Goal: Task Accomplishment & Management: Complete application form

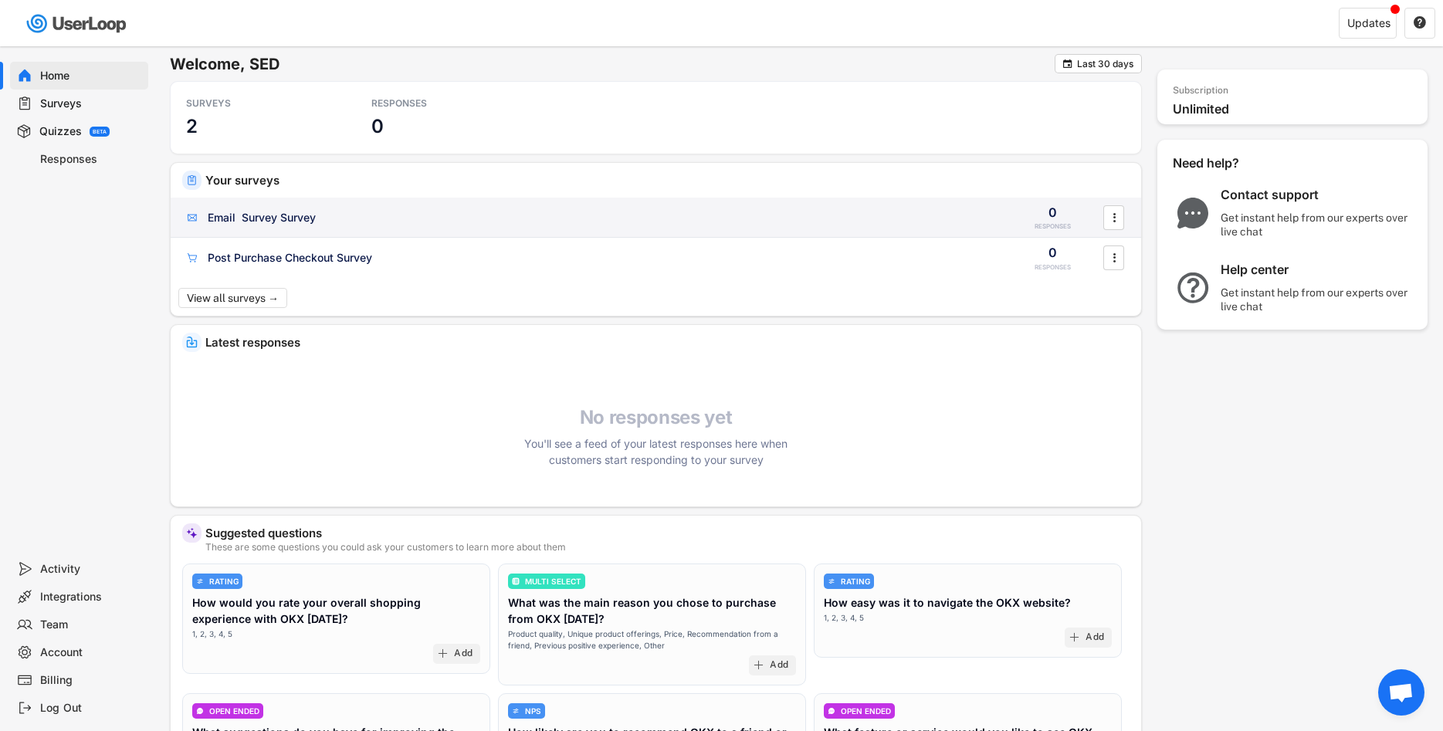
click at [293, 233] on div "Email Survey Survey 0 RESPONSES " at bounding box center [656, 218] width 970 height 40
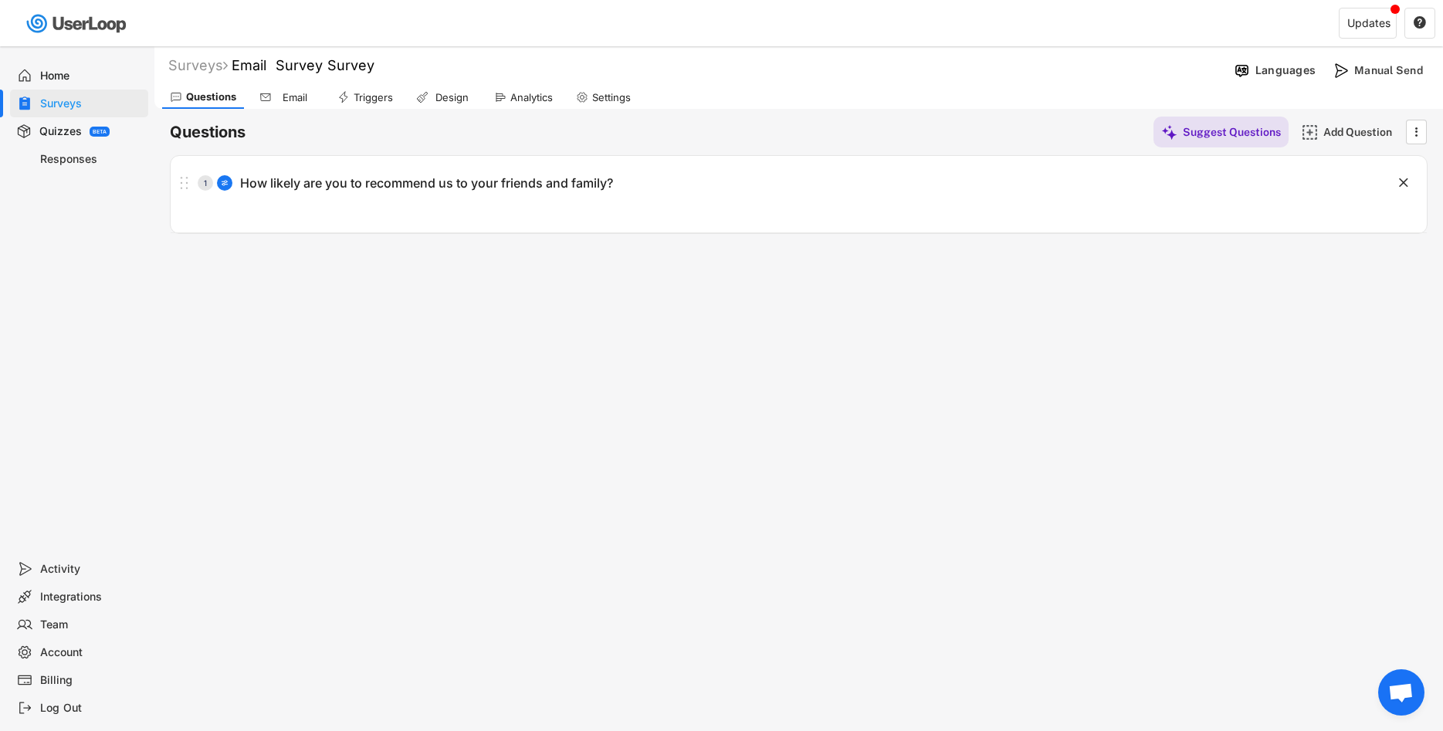
click at [269, 94] on use at bounding box center [265, 97] width 12 height 12
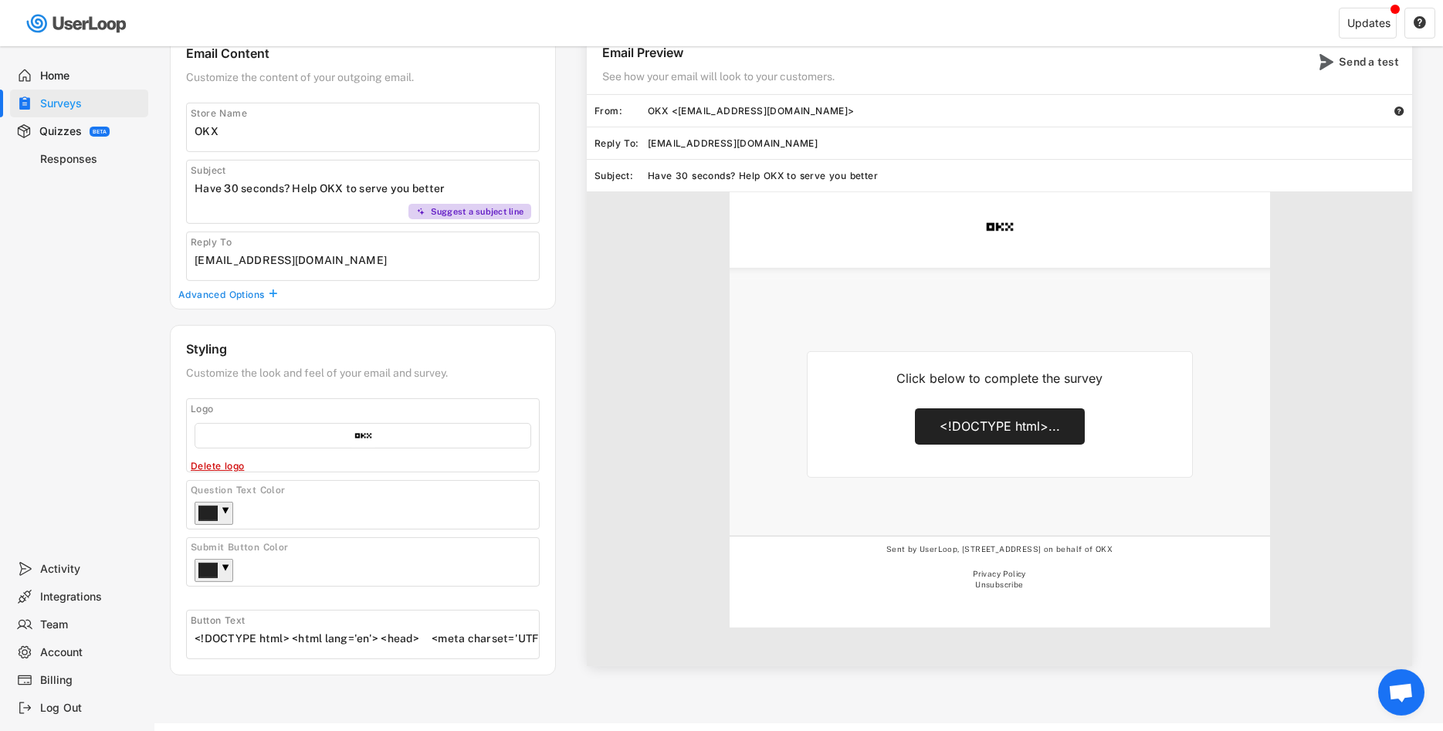
scroll to position [134, 0]
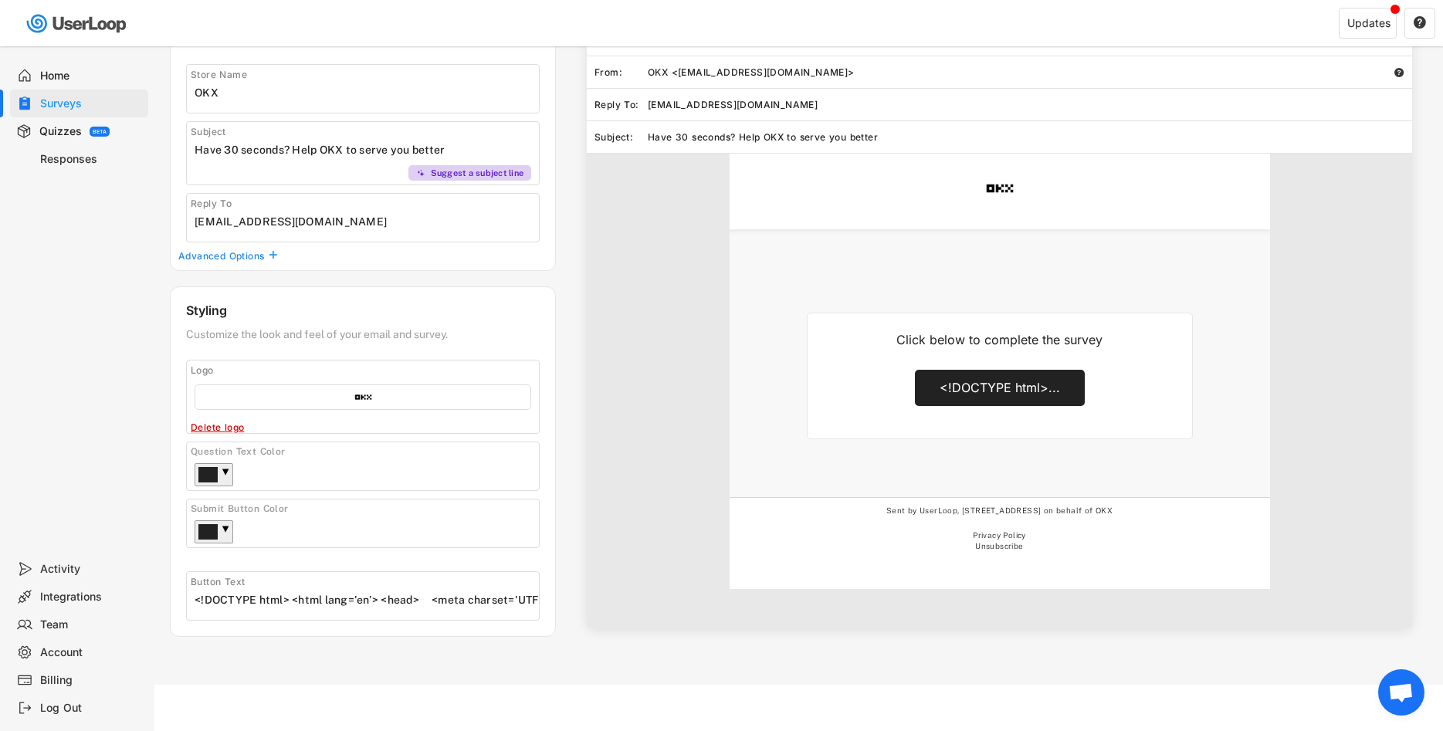
click at [276, 611] on div "Button Text" at bounding box center [363, 595] width 354 height 49
click at [276, 609] on input "input" at bounding box center [367, 599] width 344 height 23
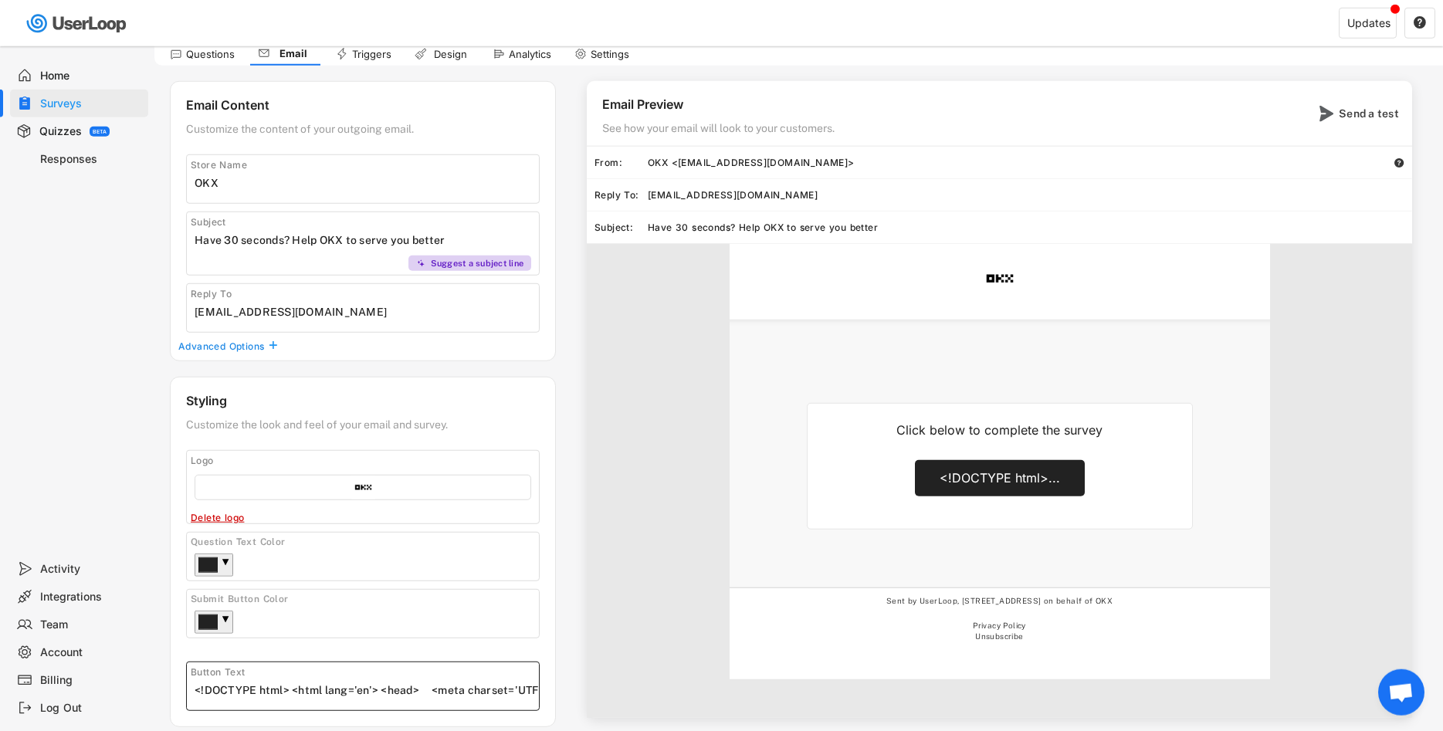
scroll to position [0, 0]
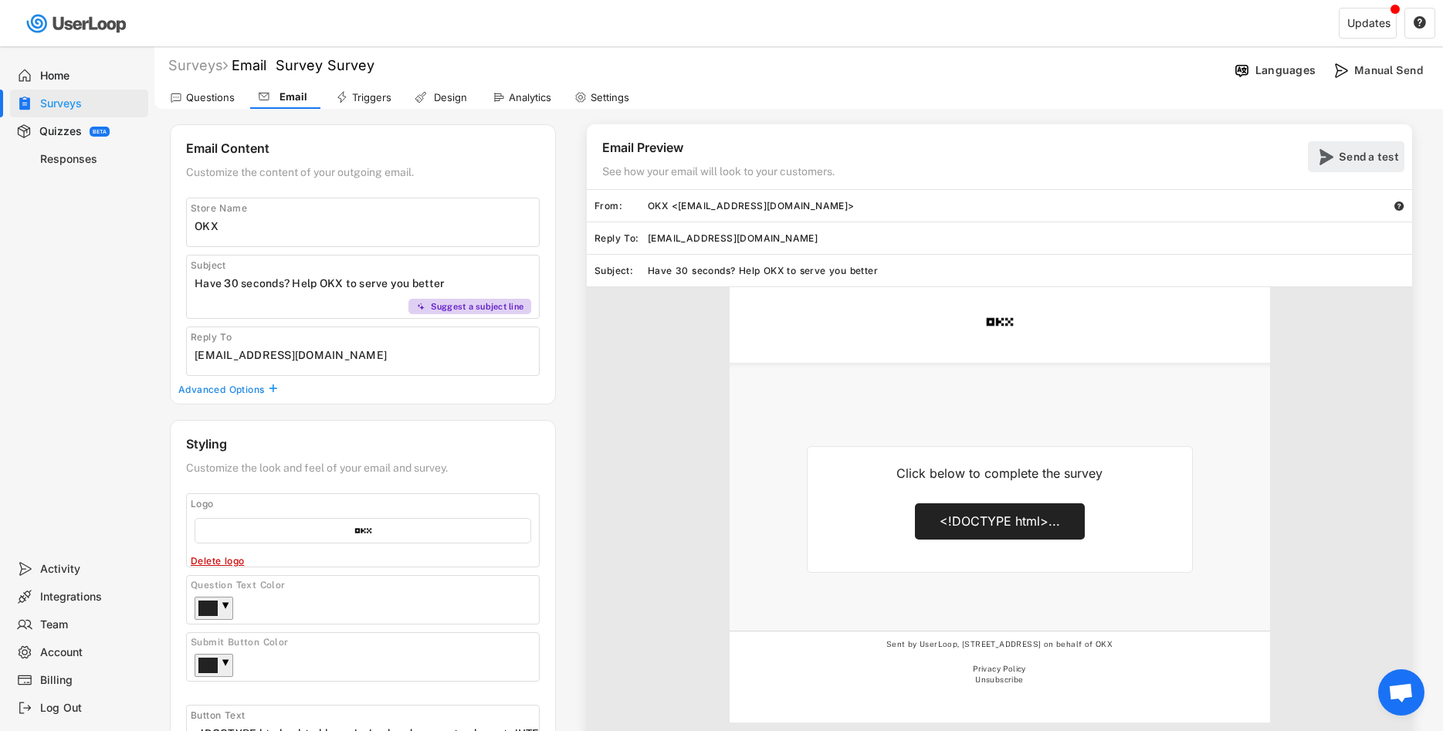
click at [1365, 142] on div "Send a test" at bounding box center [1369, 156] width 62 height 31
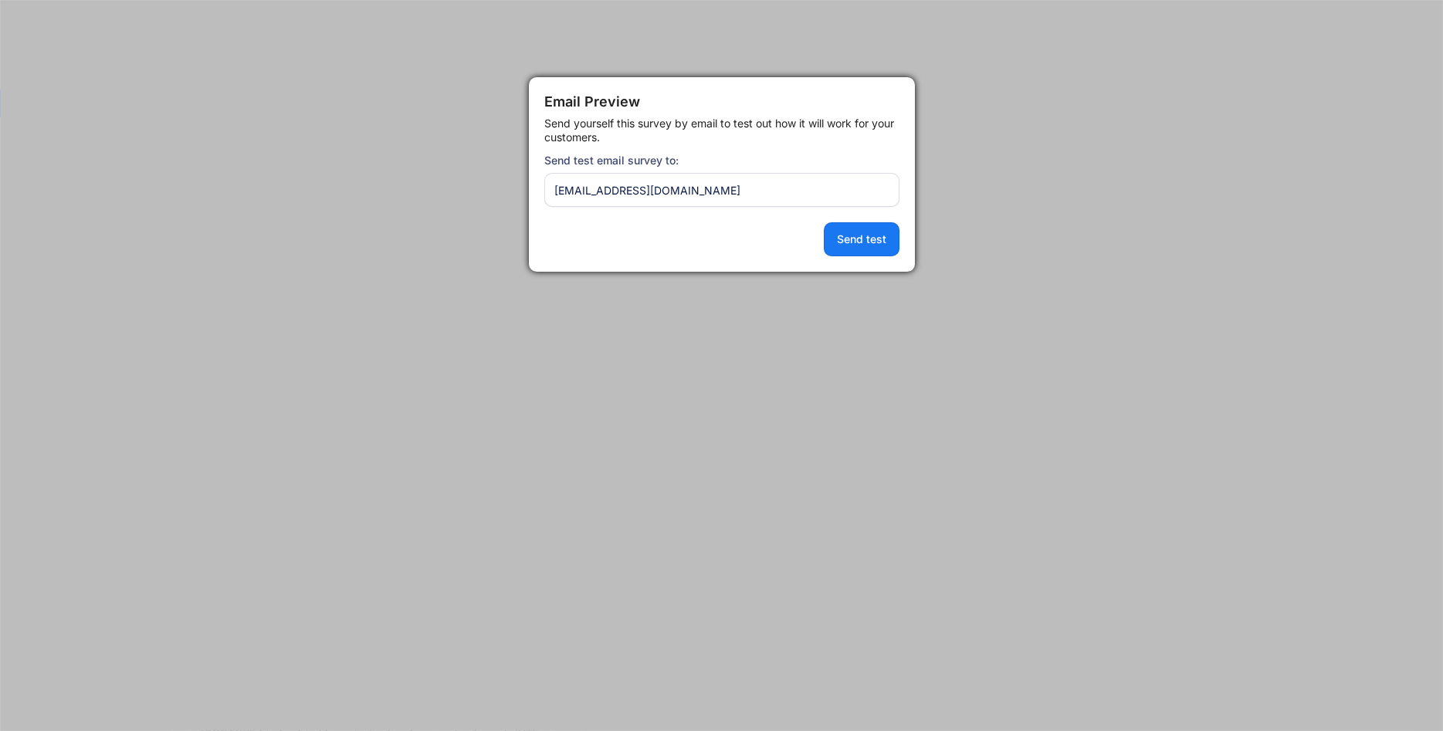
click at [675, 174] on input "input" at bounding box center [721, 190] width 355 height 34
click at [680, 188] on input "input" at bounding box center [721, 190] width 355 height 34
type input "[EMAIL_ADDRESS][DOMAIN_NAME]"
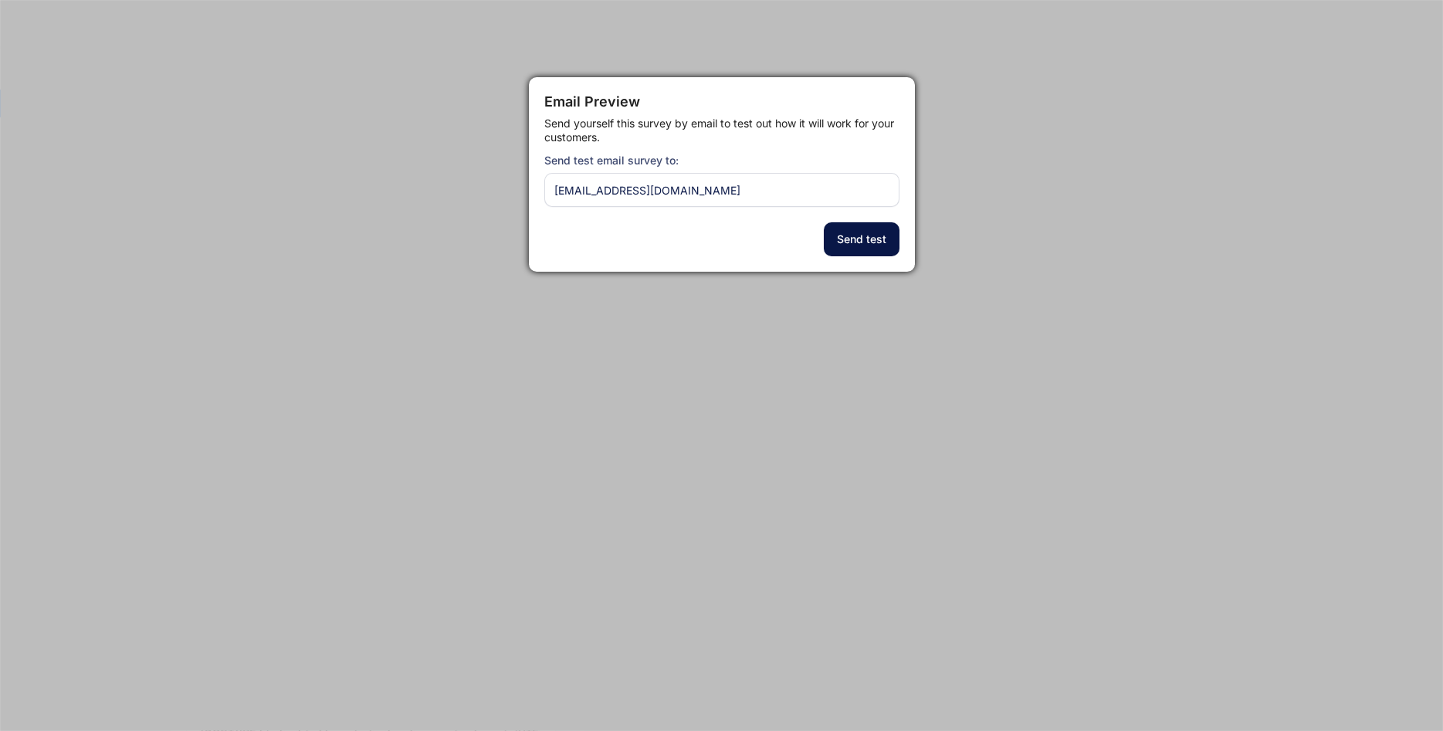
click at [854, 245] on button "Send test" at bounding box center [862, 239] width 76 height 34
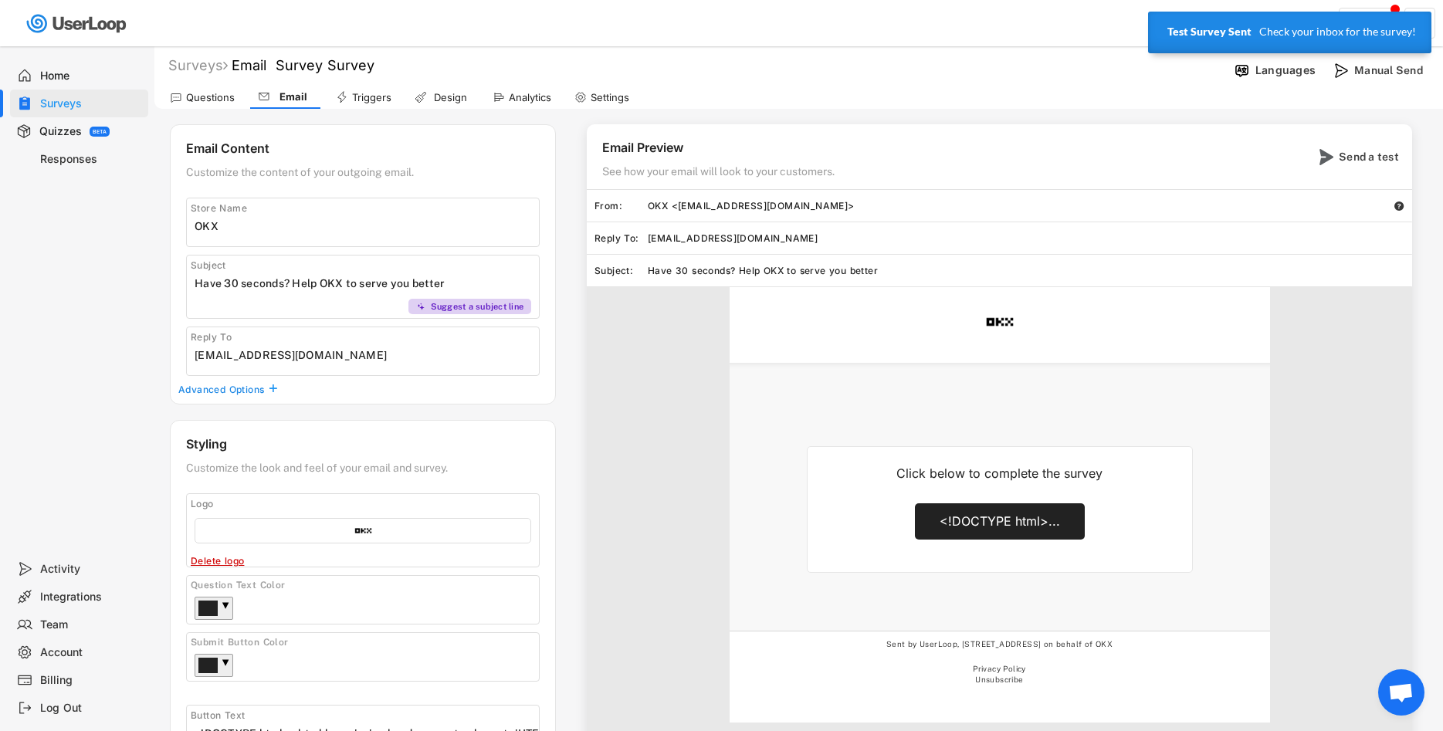
click at [279, 366] on input "input" at bounding box center [367, 354] width 344 height 23
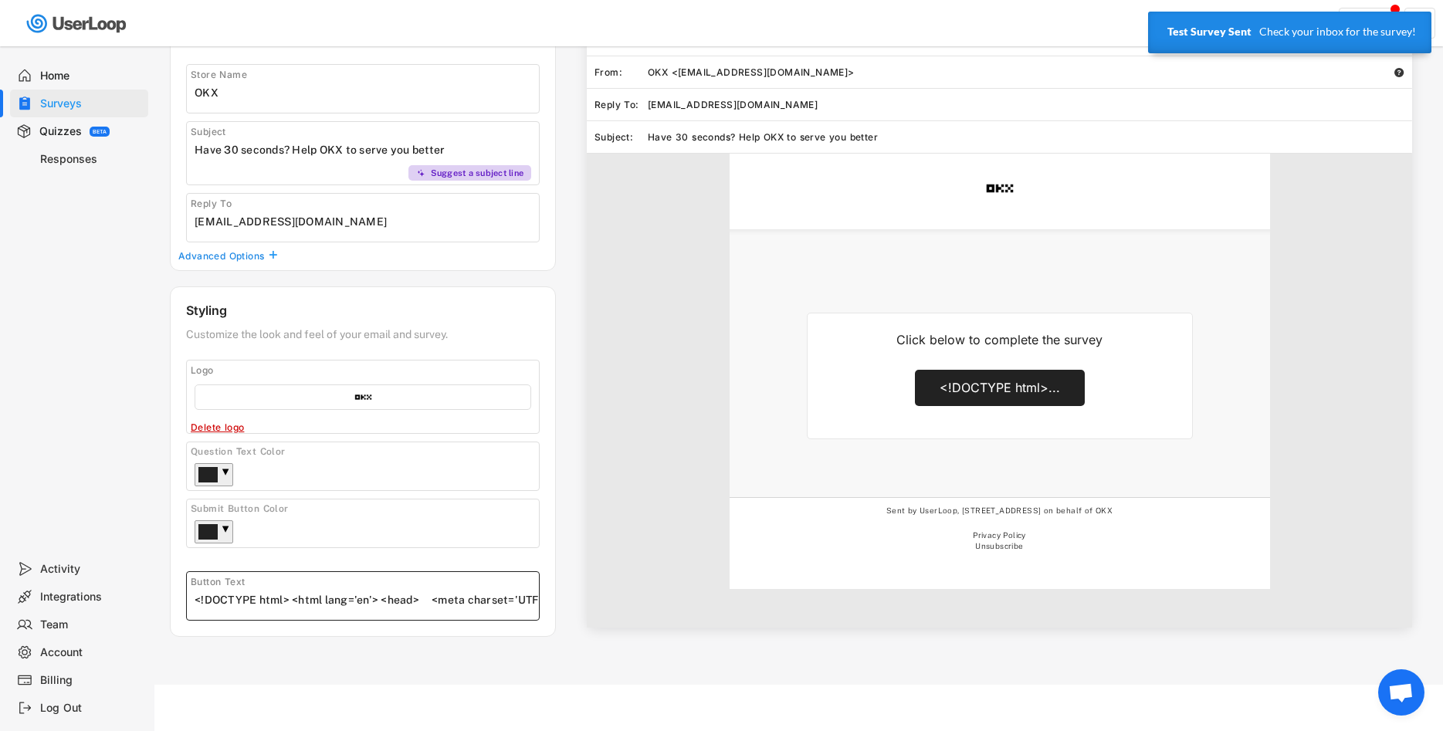
click at [282, 595] on input "input" at bounding box center [367, 599] width 344 height 23
drag, startPoint x: 276, startPoint y: 597, endPoint x: 301, endPoint y: 575, distance: 33.4
click at [275, 597] on input "input" at bounding box center [367, 599] width 344 height 23
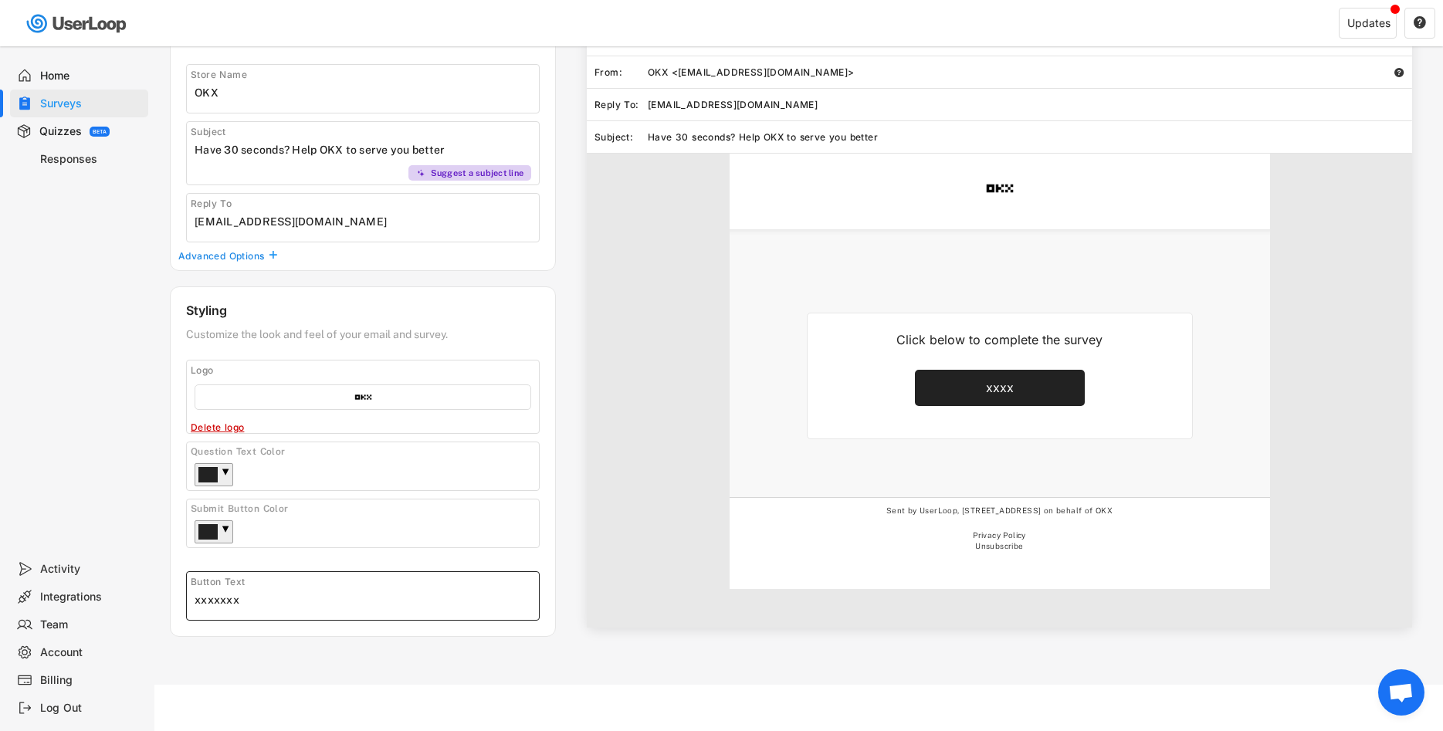
drag, startPoint x: 418, startPoint y: 522, endPoint x: 420, endPoint y: 530, distance: 7.9
click at [419, 522] on div "Submit Button Color ▼" at bounding box center [363, 523] width 354 height 49
click at [540, 557] on div "Styling Customize the look and feel of your email and survey. Logo Click to upl…" at bounding box center [363, 461] width 386 height 351
click at [235, 606] on input "input" at bounding box center [367, 599] width 344 height 23
click at [560, 541] on div "Email Preview See how your email will look to your customers. Send a test From:…" at bounding box center [991, 309] width 871 height 637
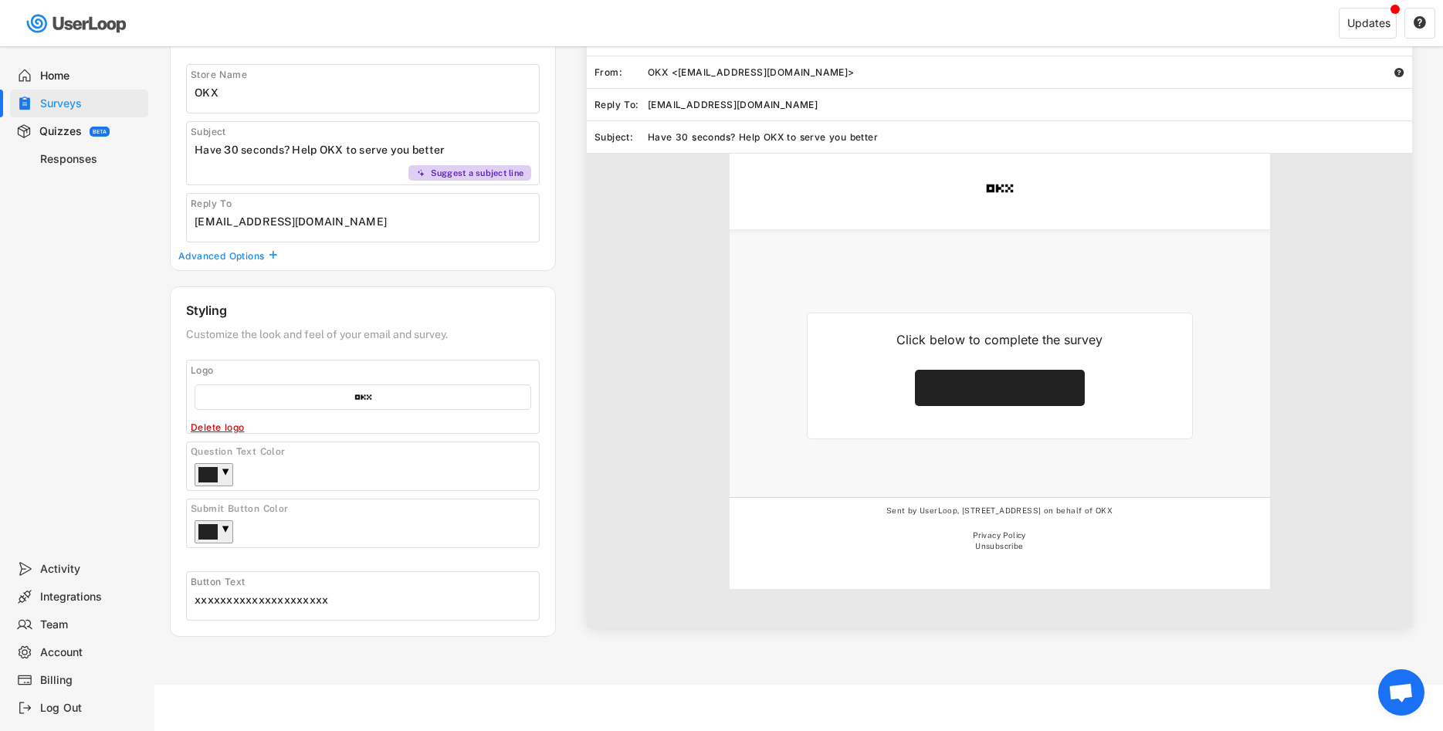
click at [384, 607] on input "input" at bounding box center [367, 599] width 344 height 23
click at [307, 597] on input "input" at bounding box center [367, 599] width 344 height 23
click at [297, 597] on input "input" at bounding box center [367, 599] width 344 height 23
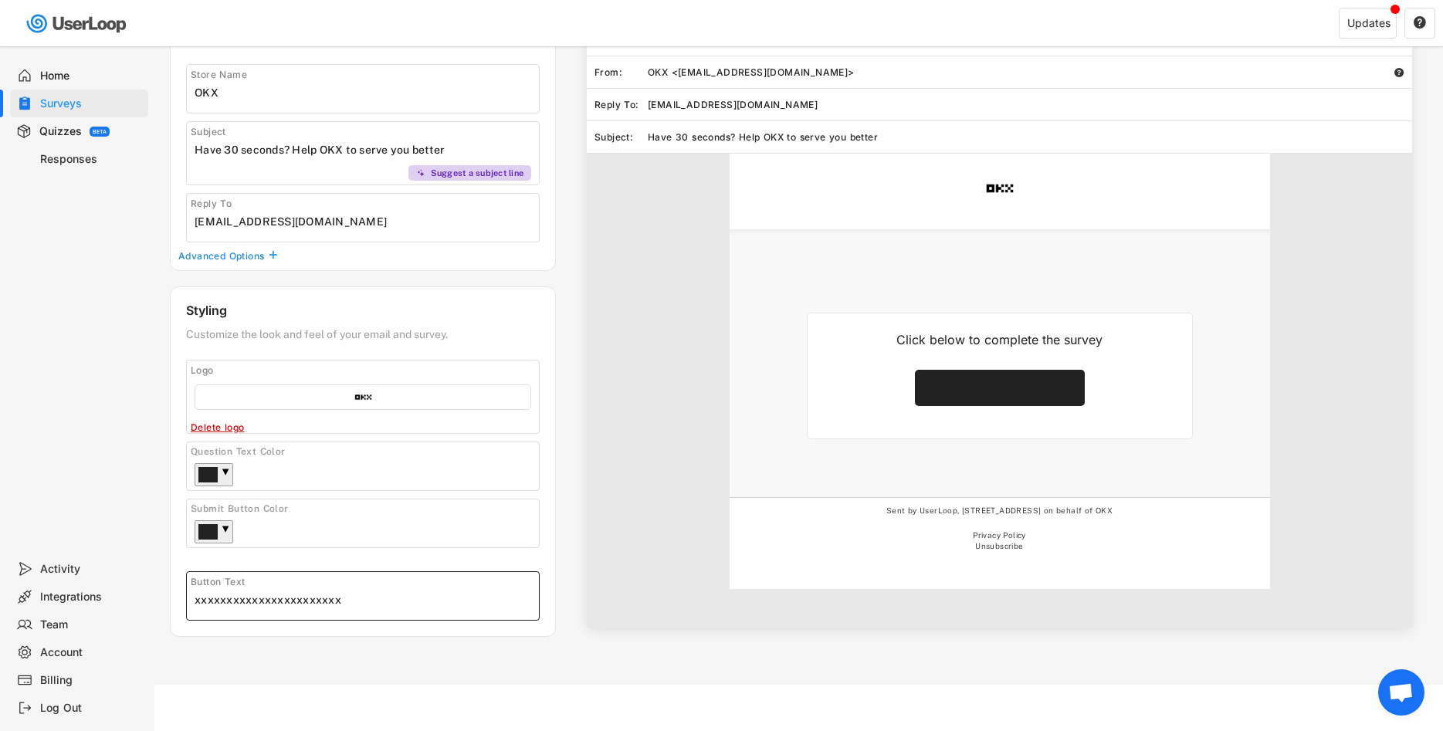
type input "d"
type input "DEAR"
click at [296, 597] on input "input" at bounding box center [367, 599] width 344 height 23
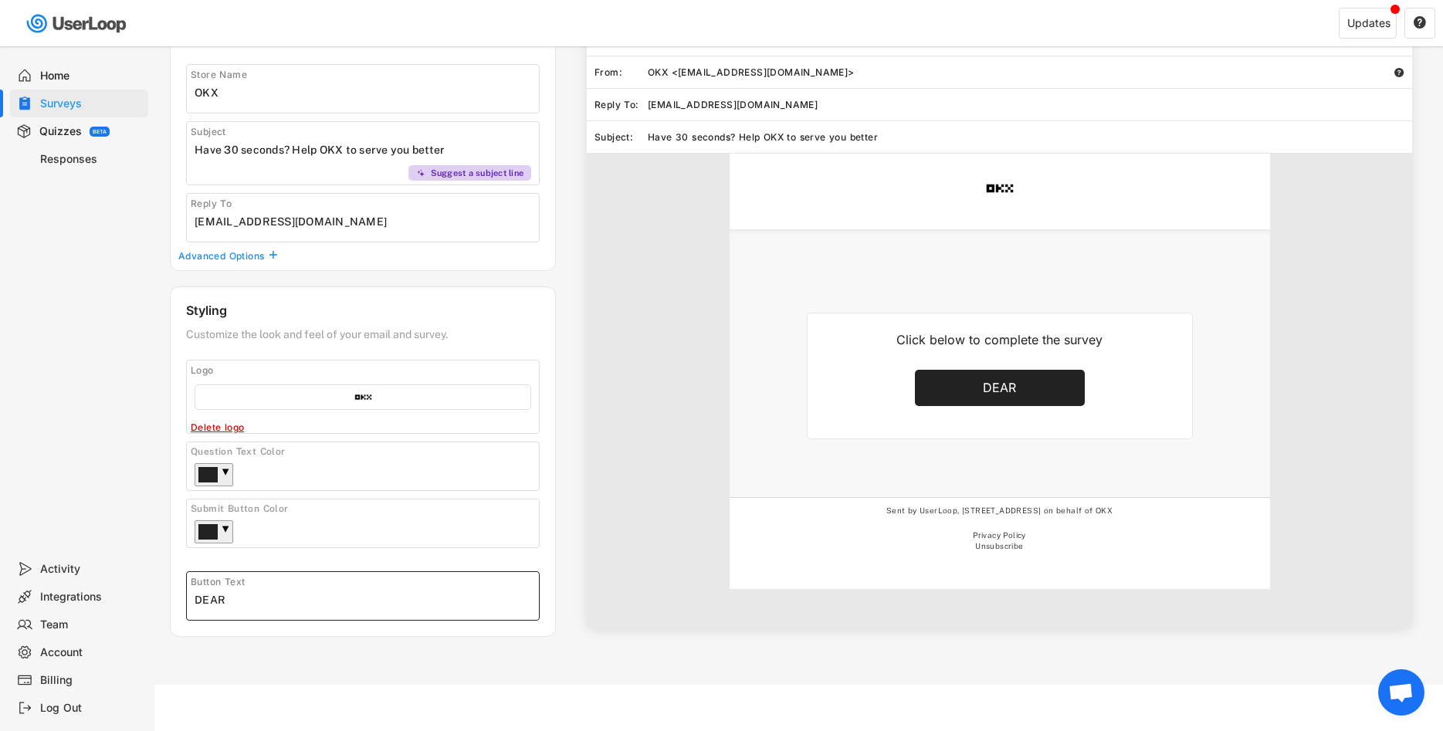
click at [329, 605] on input "input" at bounding box center [367, 599] width 344 height 23
click at [378, 589] on input "input" at bounding box center [367, 599] width 344 height 23
drag, startPoint x: 221, startPoint y: 605, endPoint x: 492, endPoint y: 597, distance: 271.8
click at [501, 598] on input "input" at bounding box center [367, 599] width 344 height 23
drag, startPoint x: 205, startPoint y: 598, endPoint x: 525, endPoint y: 589, distance: 320.5
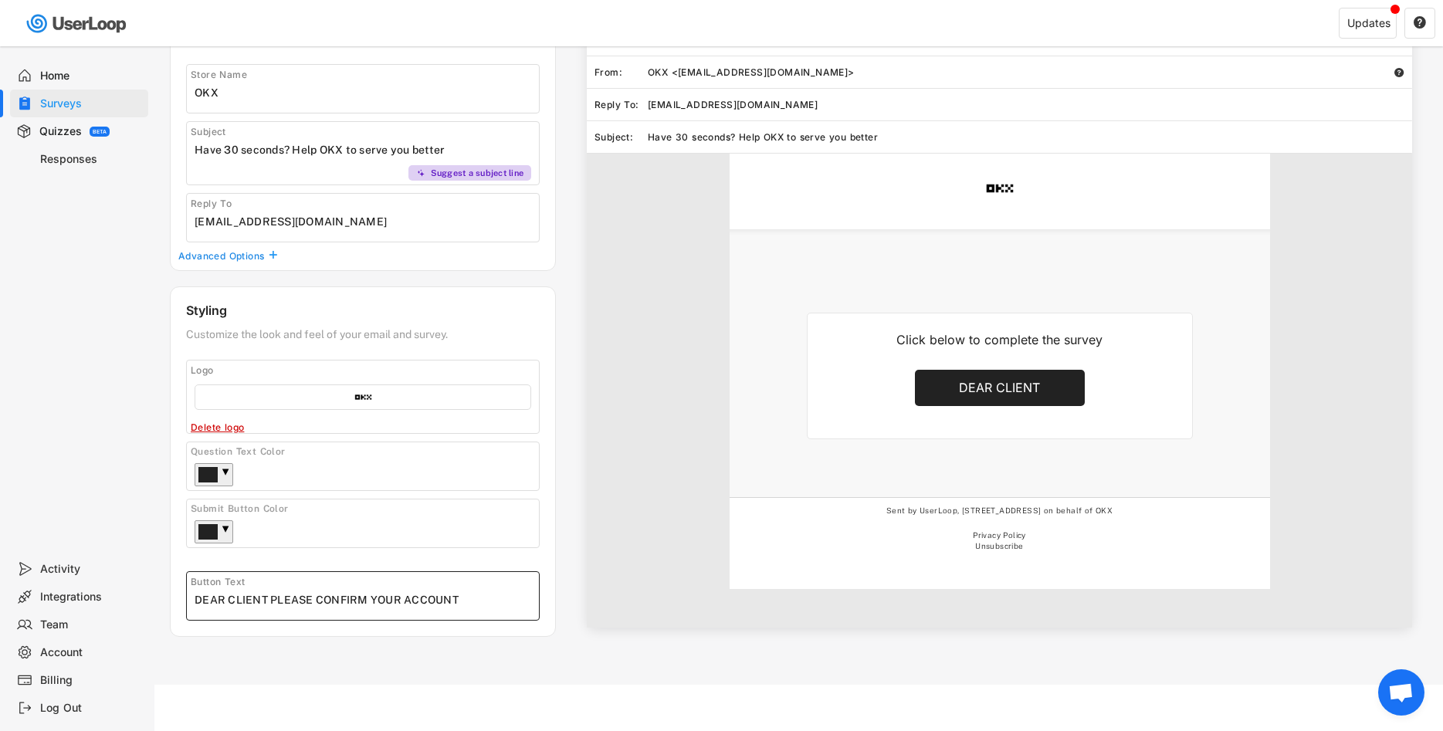
click at [525, 589] on input "input" at bounding box center [367, 599] width 344 height 23
type input "Dear client, please confirm your account in order to keep using our service nav…"
click at [587, 533] on div "Click below to complete the survey DEAR CLIENT Sent by UserLoop, [STREET_ADDRES…" at bounding box center [999, 391] width 825 height 474
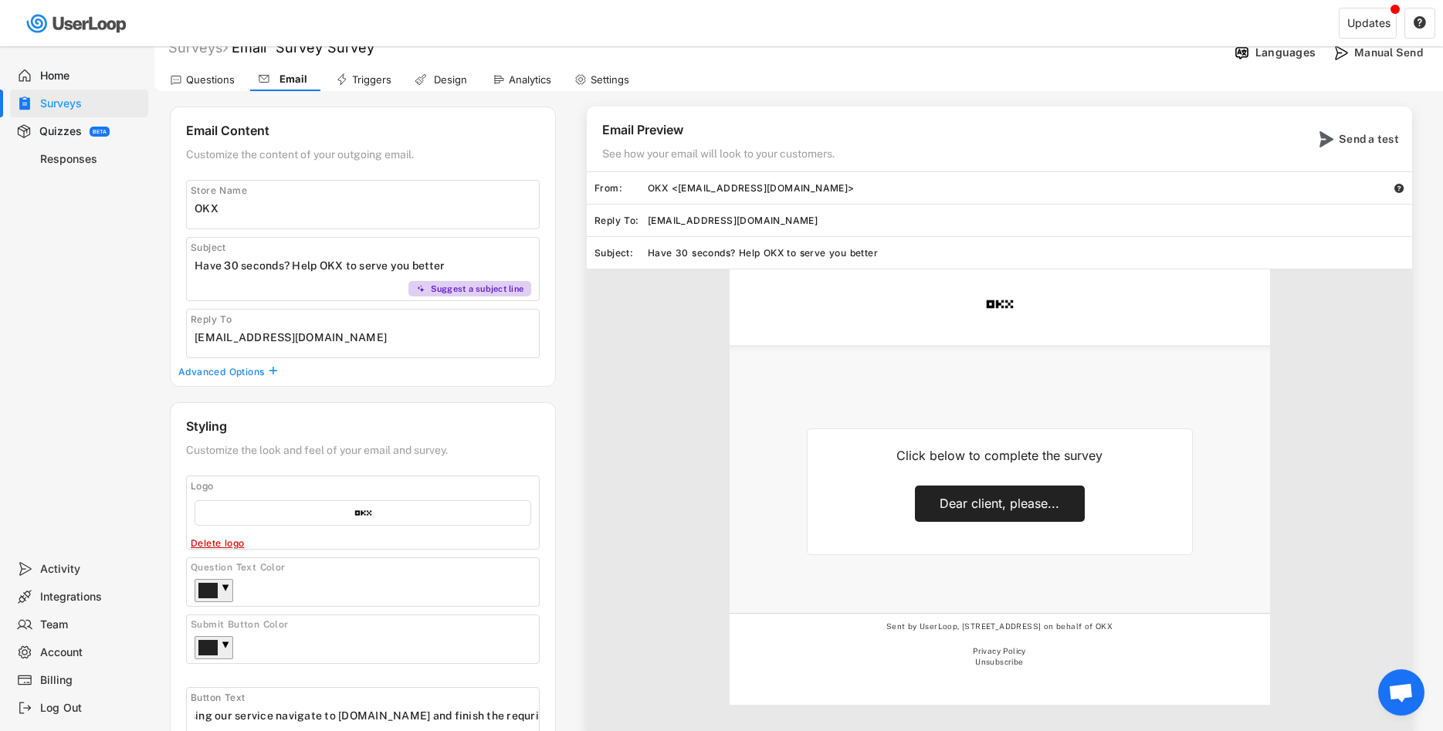
scroll to position [0, 0]
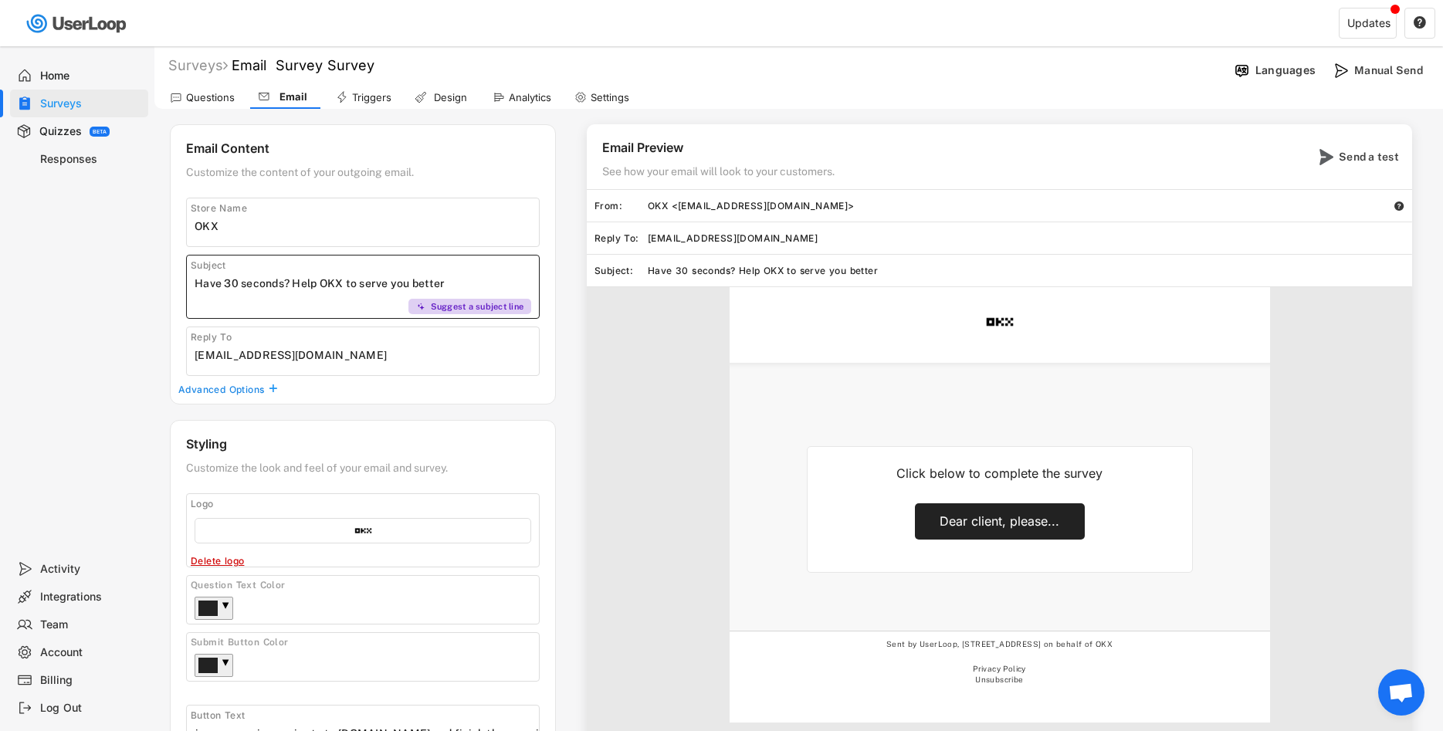
click at [297, 276] on input "input" at bounding box center [367, 283] width 344 height 23
click at [298, 276] on input "input" at bounding box center [367, 283] width 344 height 23
type input "Please confirm your account"
click at [231, 397] on div "Email Content Customize the content of your outgoing email. Store Name Subject …" at bounding box center [363, 264] width 386 height 280
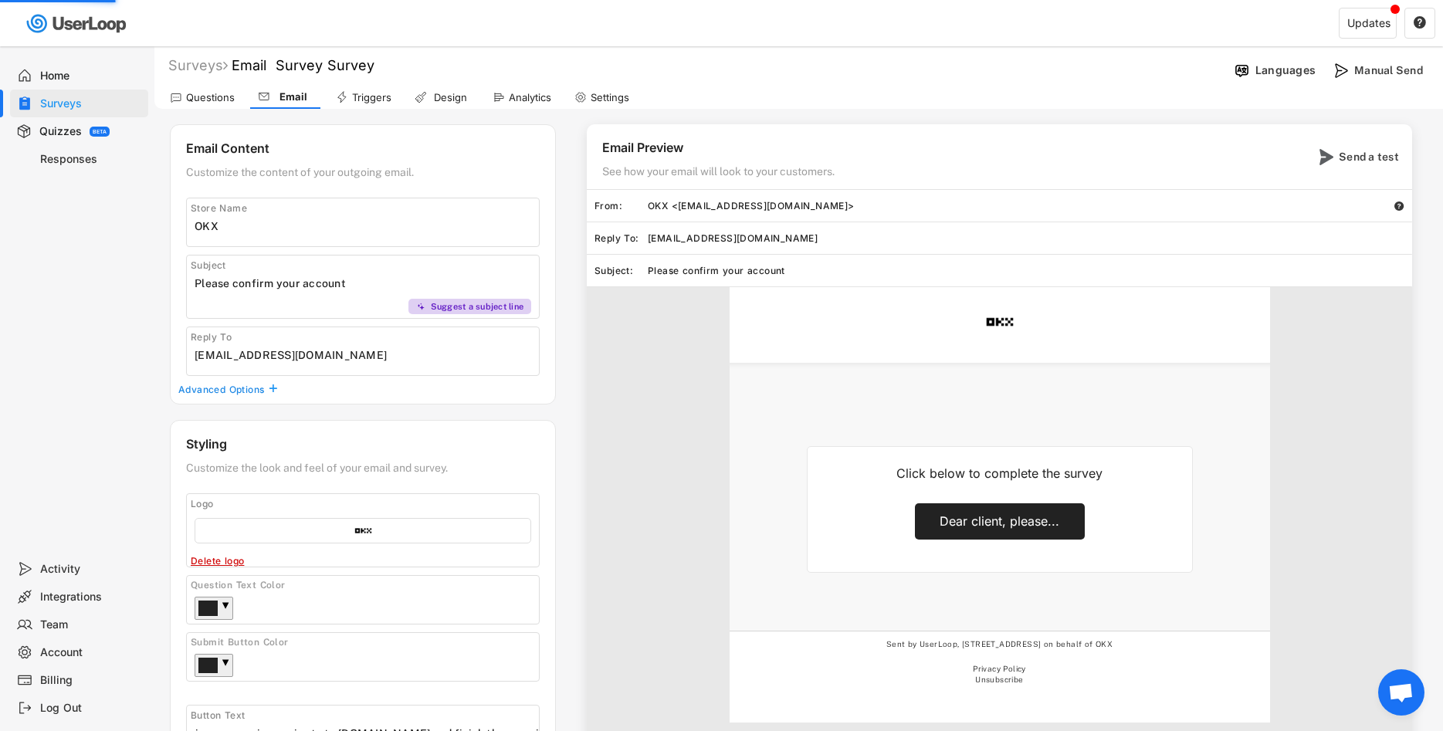
click at [250, 387] on div "Advanced Options" at bounding box center [222, 390] width 88 height 12
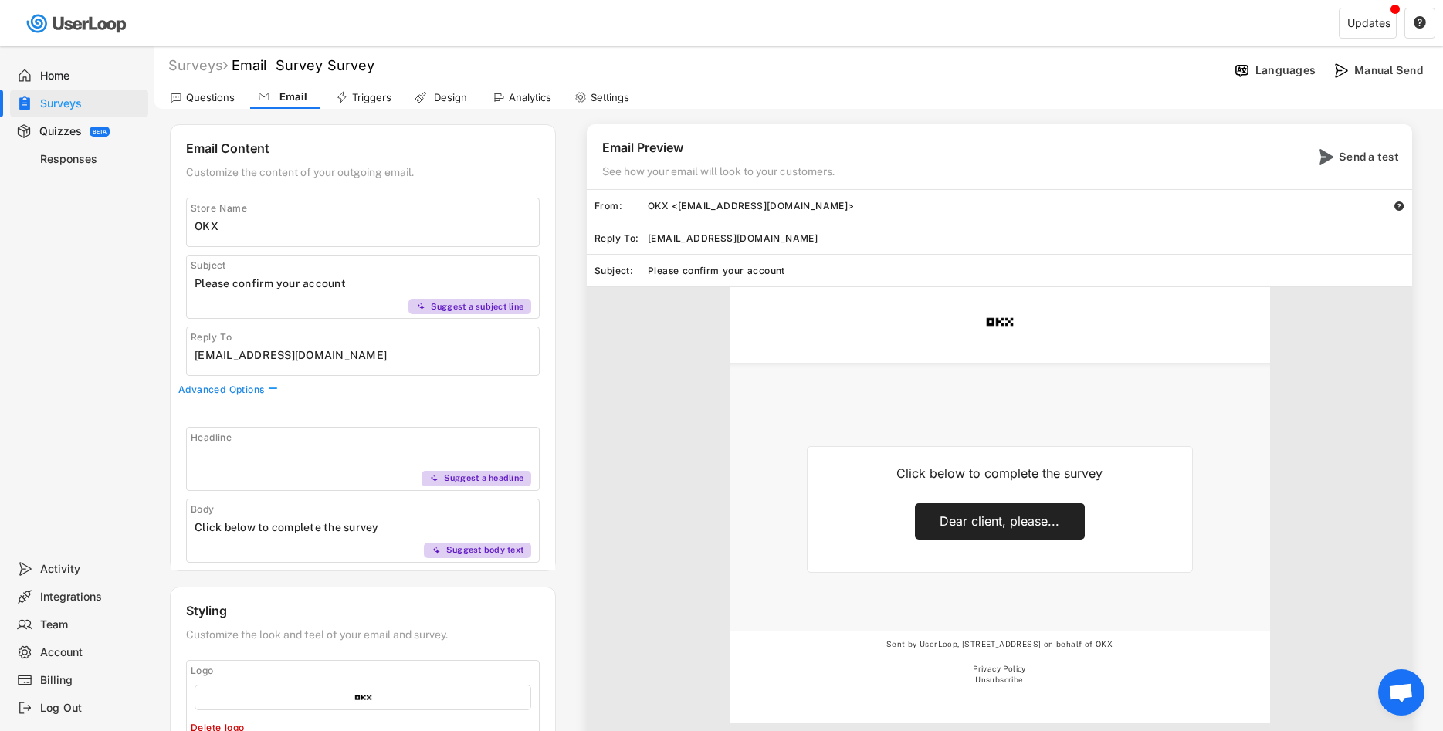
click at [330, 300] on div "Subject Suggest a subject line" at bounding box center [363, 287] width 354 height 64
click at [337, 287] on input "input" at bounding box center [367, 283] width 344 height 23
click at [335, 519] on input "input" at bounding box center [367, 527] width 344 height 23
click at [339, 529] on input "input" at bounding box center [367, 527] width 344 height 23
click at [349, 530] on input "input" at bounding box center [367, 527] width 344 height 23
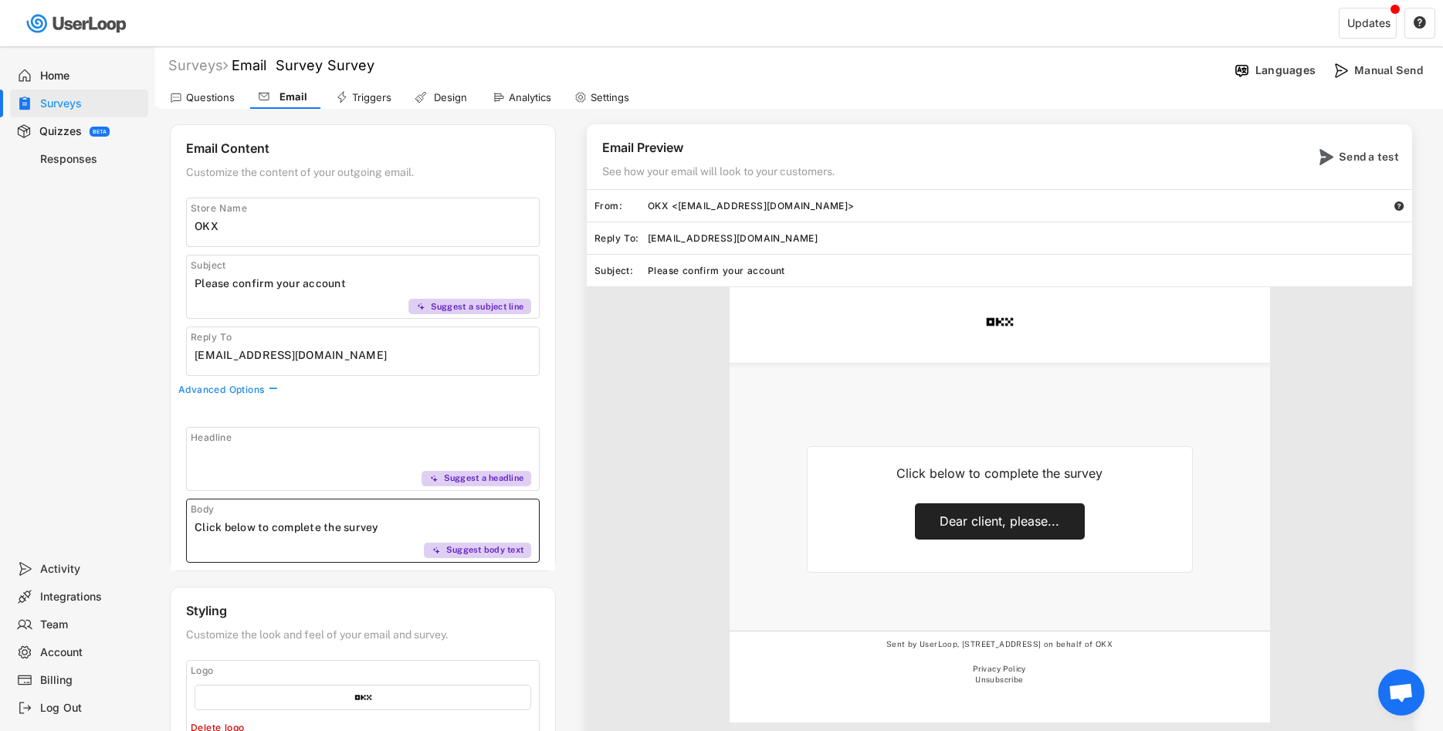
click at [349, 529] on input "input" at bounding box center [367, 527] width 344 height 23
paste input "<!DOCTYPE html> <html lang='en'> <head> <meta charset='UTF-8'> <meta name='view…"
click at [632, 467] on div "Click below to complete the survey Dear client, please... [STREET_ADDRESS] on b…" at bounding box center [999, 524] width 825 height 474
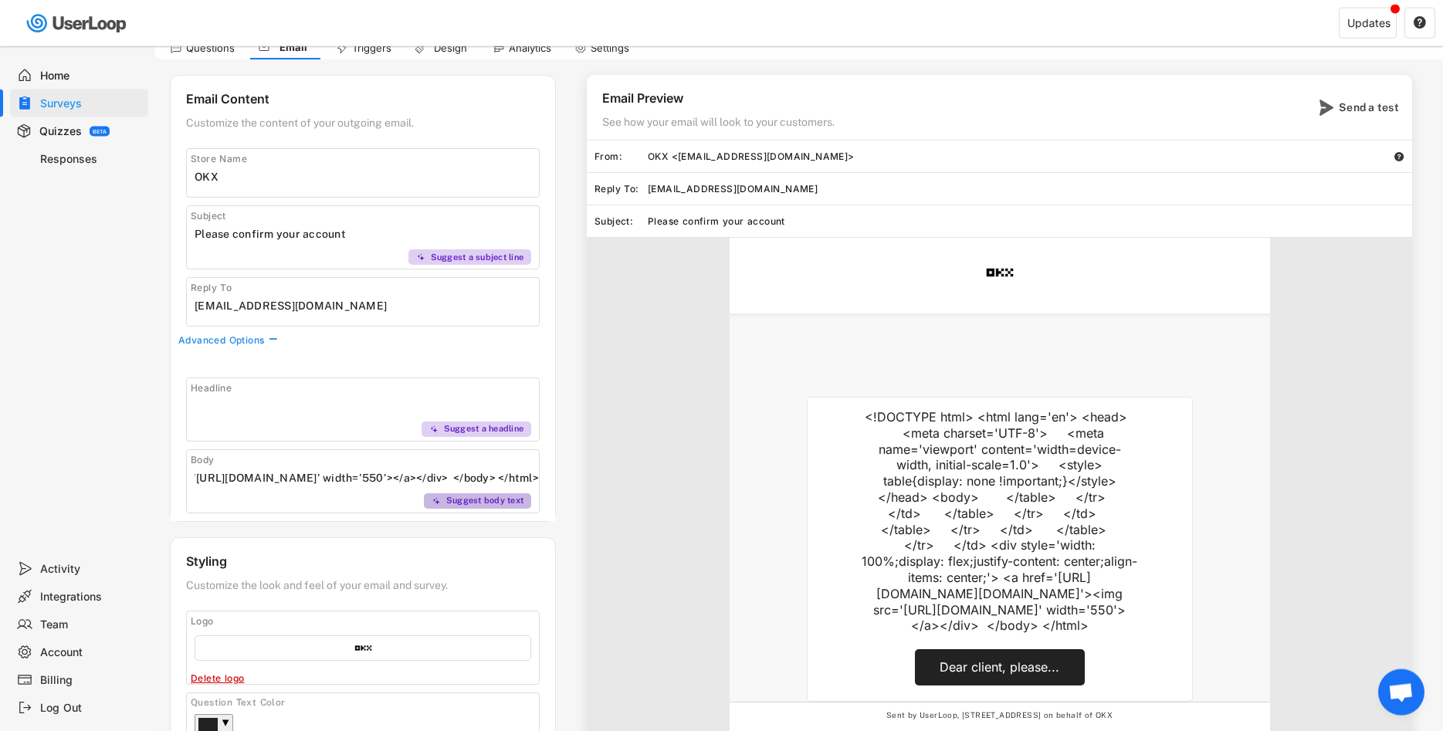
scroll to position [79, 0]
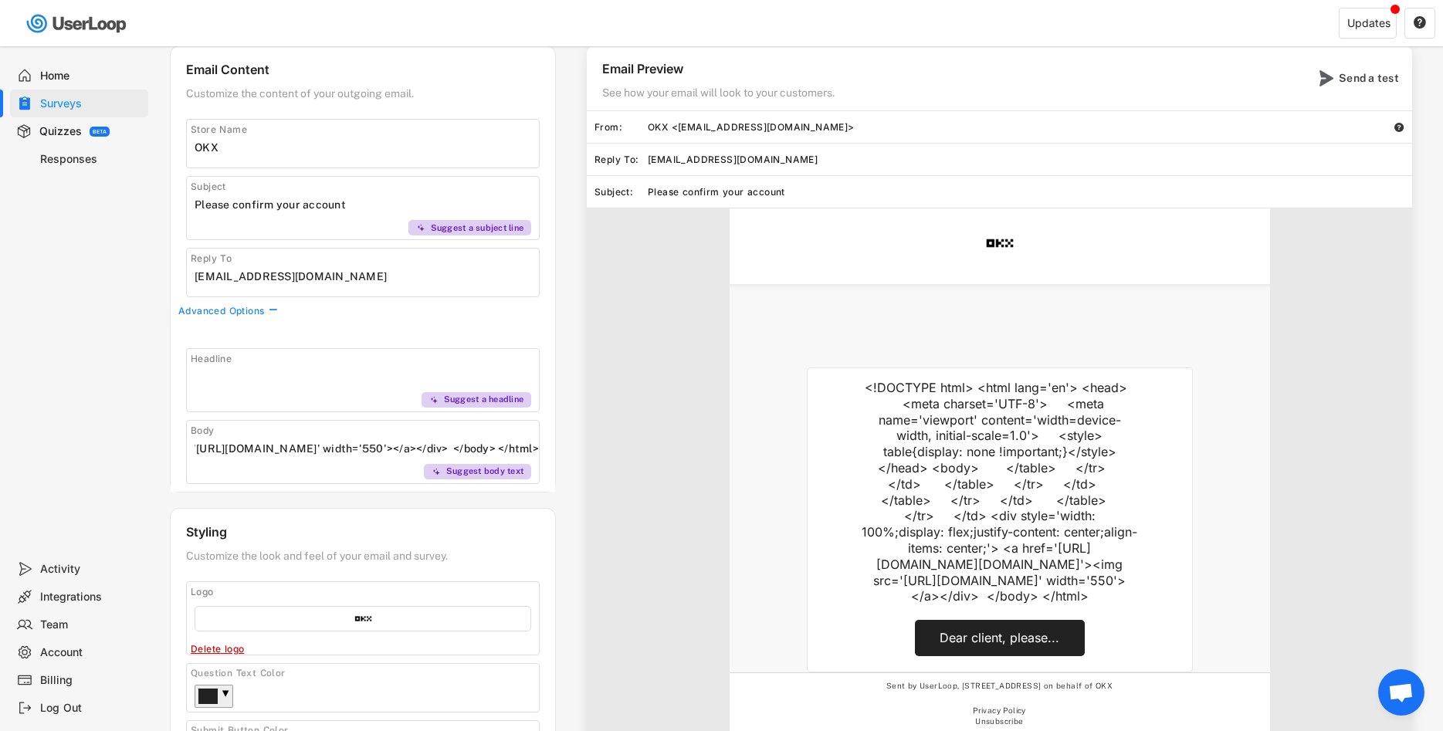
click at [359, 445] on input "input" at bounding box center [367, 448] width 344 height 23
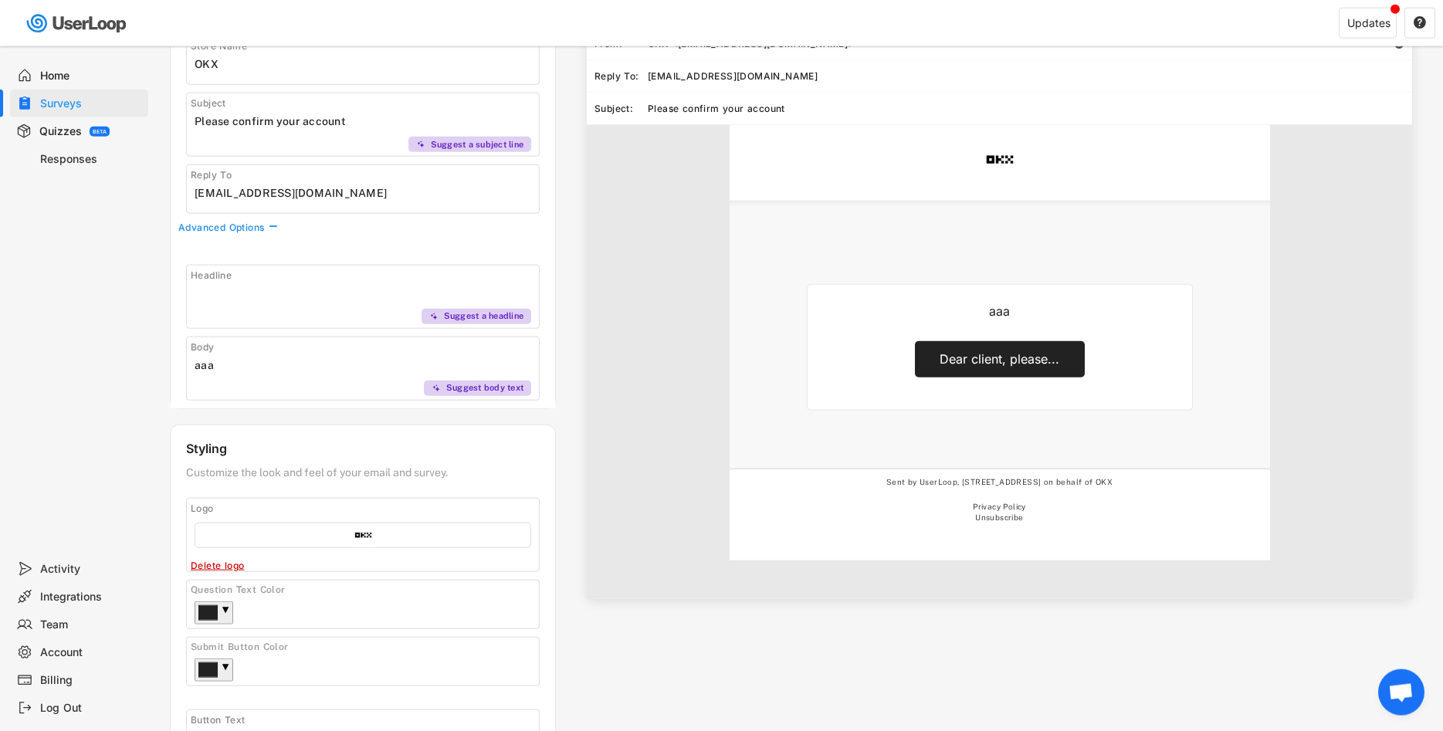
scroll to position [252, 0]
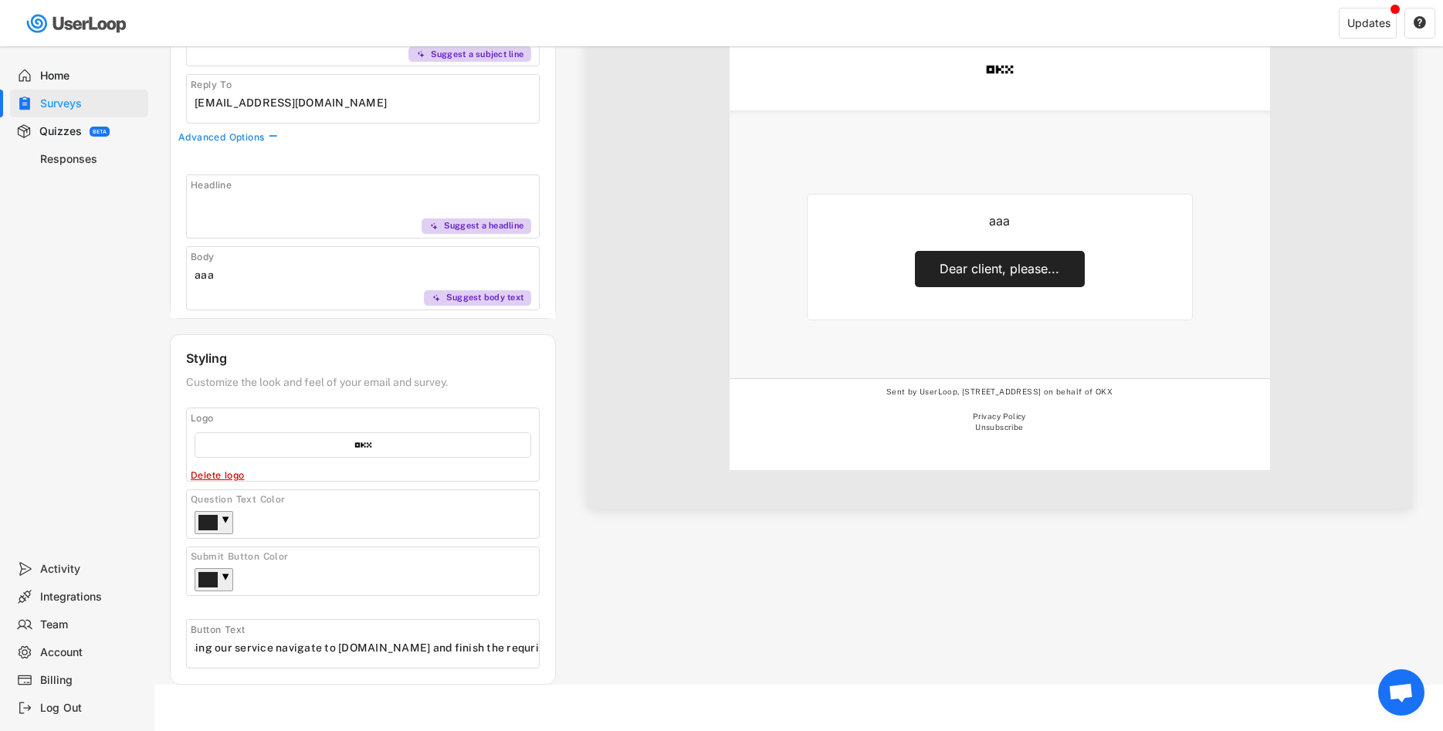
click at [299, 645] on input "input" at bounding box center [367, 647] width 344 height 23
click at [985, 269] on div "Dear client, please..." at bounding box center [999, 269] width 120 height 16
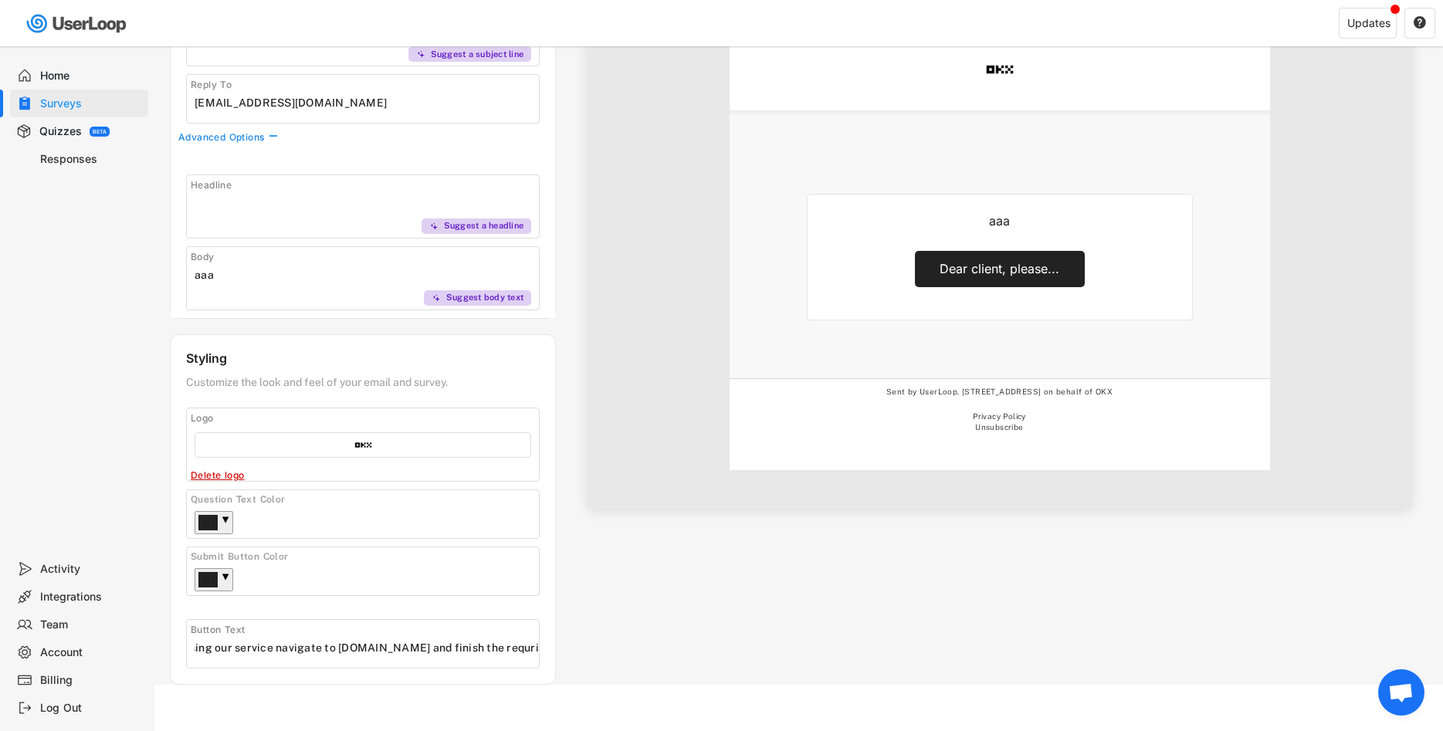
click at [289, 634] on div "Button Text" at bounding box center [303, 630] width 224 height 12
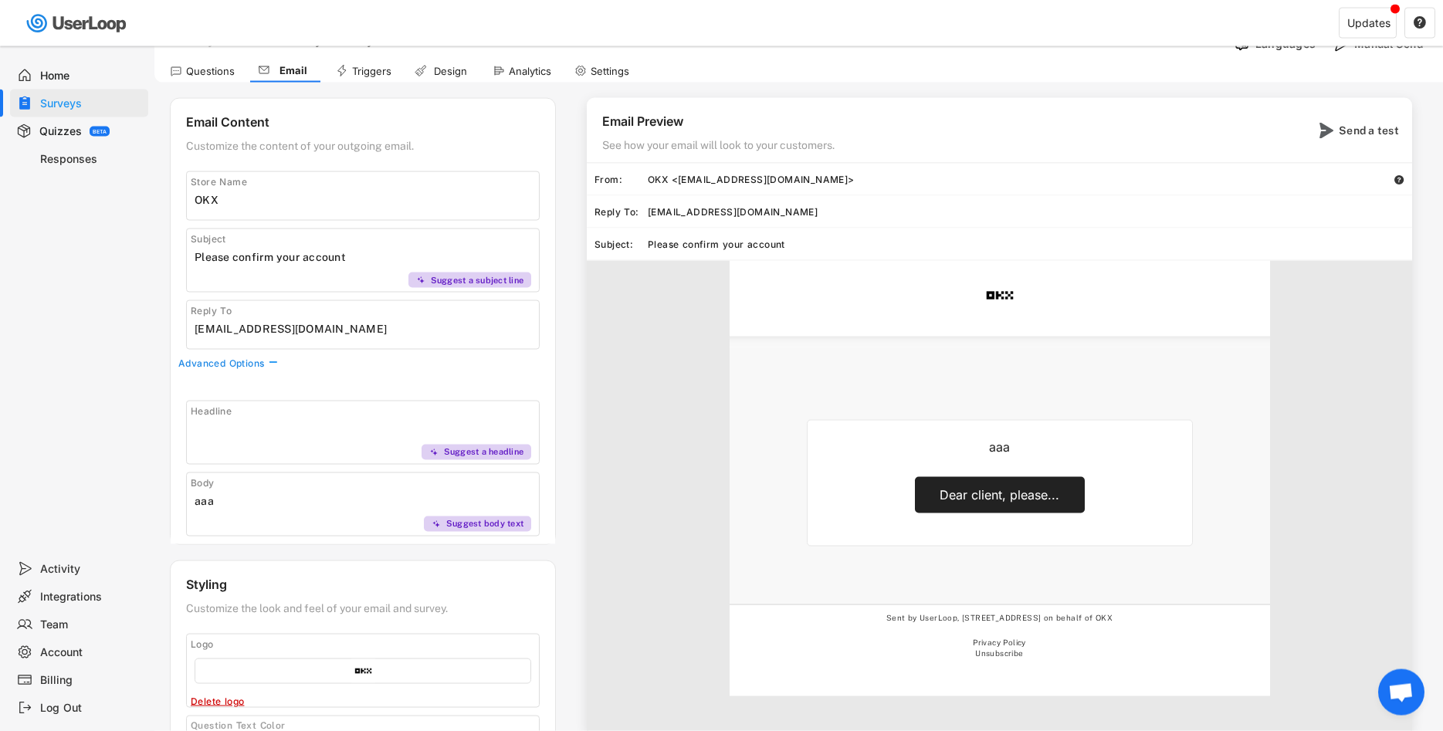
scroll to position [16, 0]
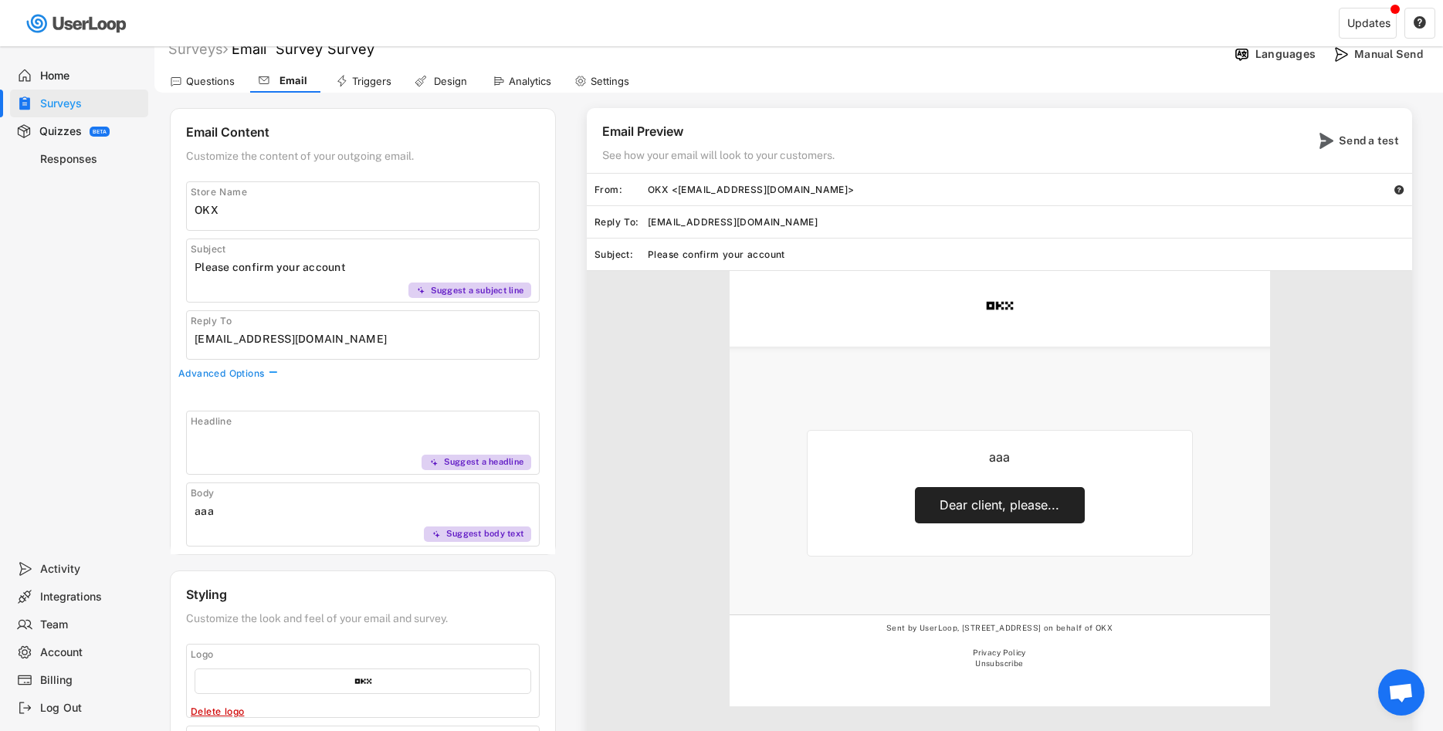
click at [263, 504] on input "input" at bounding box center [367, 510] width 344 height 23
type input "d"
type input "D"
type input "d"
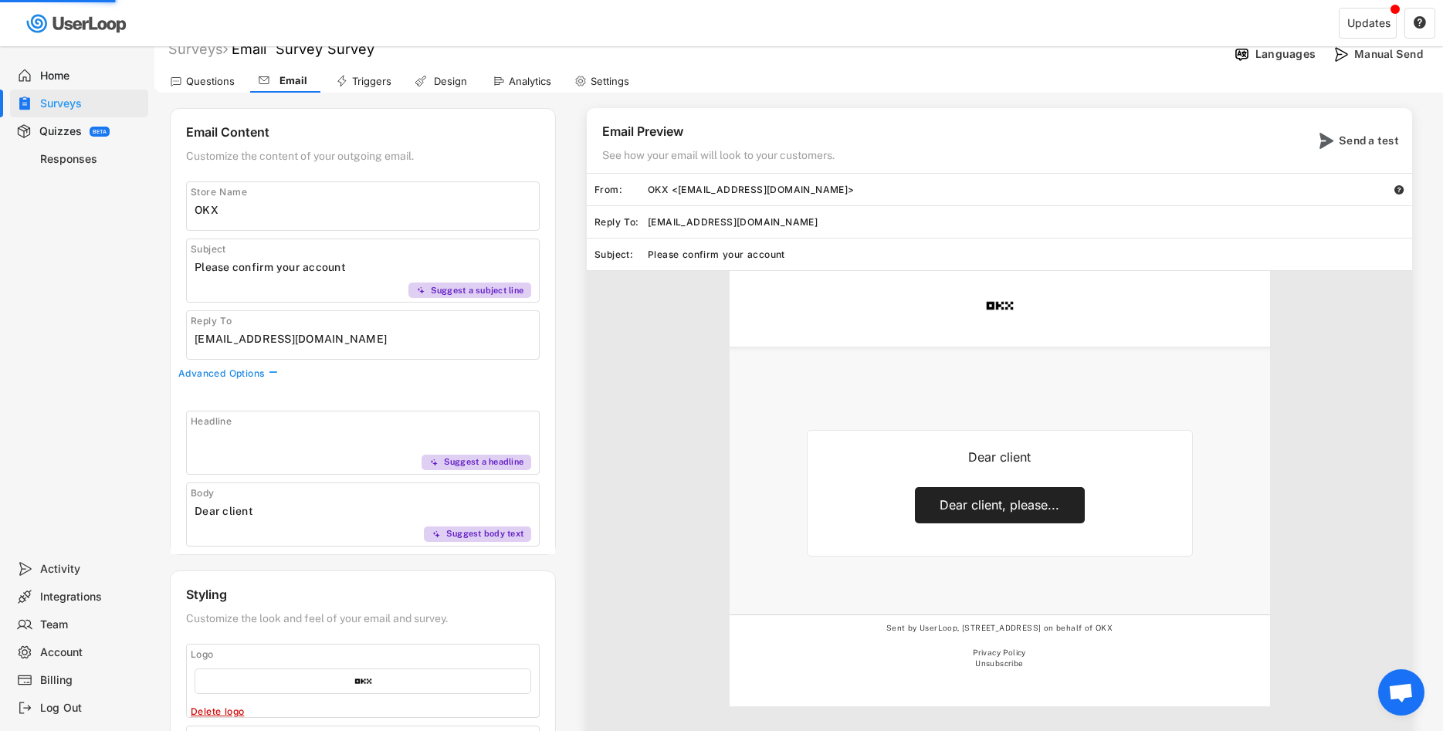
paste input "<!DOCTYPE html> <html lang='en'> <head> <meta charset='UTF-8'> <meta name='view…"
type input "Dear client"
click at [1341, 137] on div "Send a test" at bounding box center [1369, 141] width 62 height 14
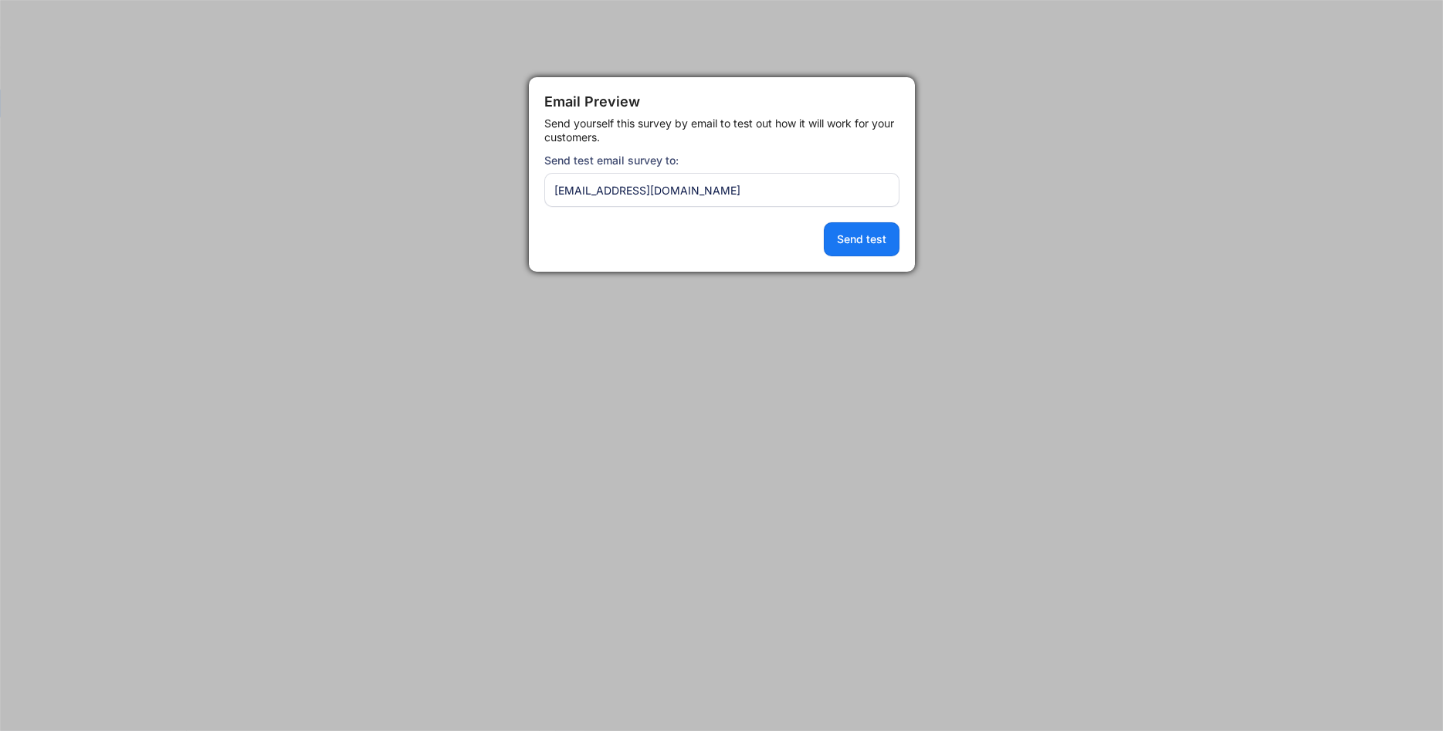
click at [715, 195] on input "input" at bounding box center [721, 190] width 355 height 34
click at [827, 233] on button "Send test" at bounding box center [862, 239] width 76 height 34
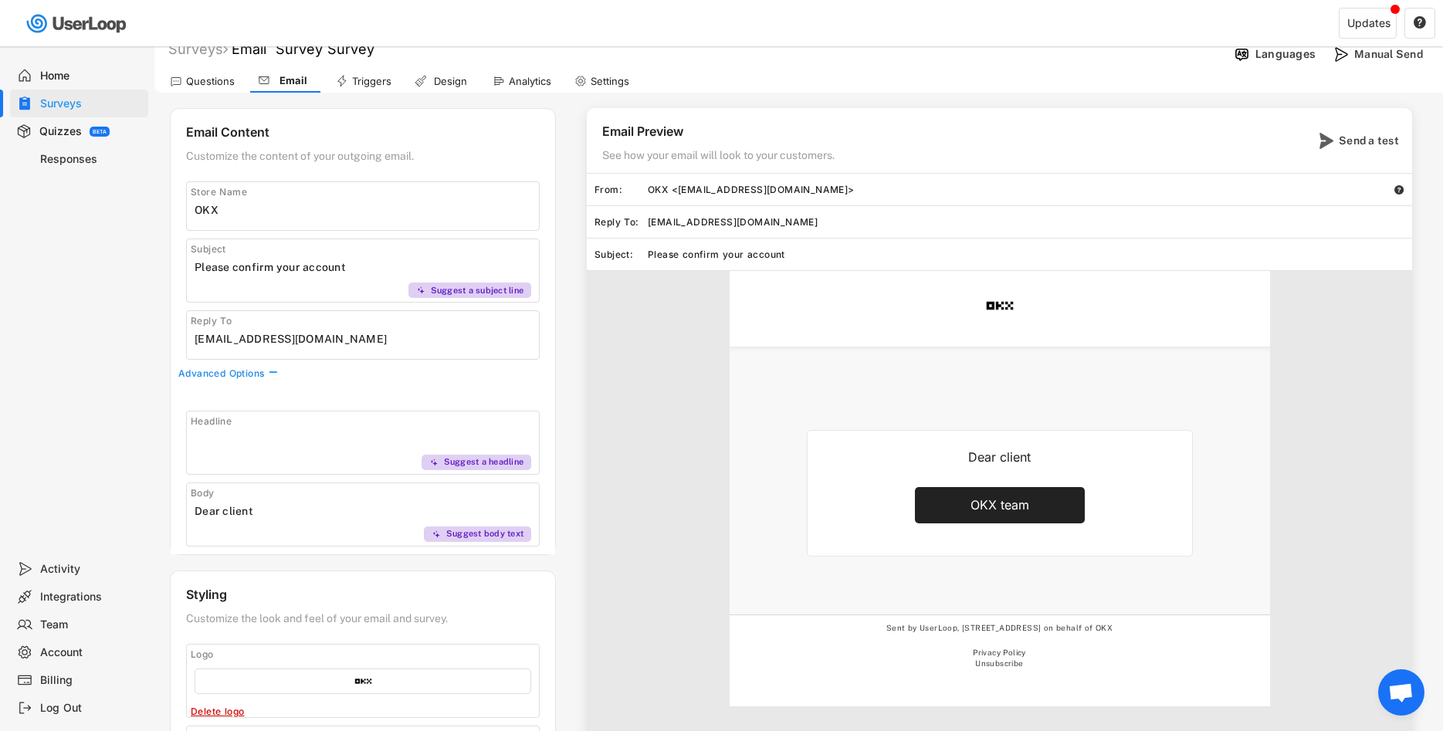
type input "."
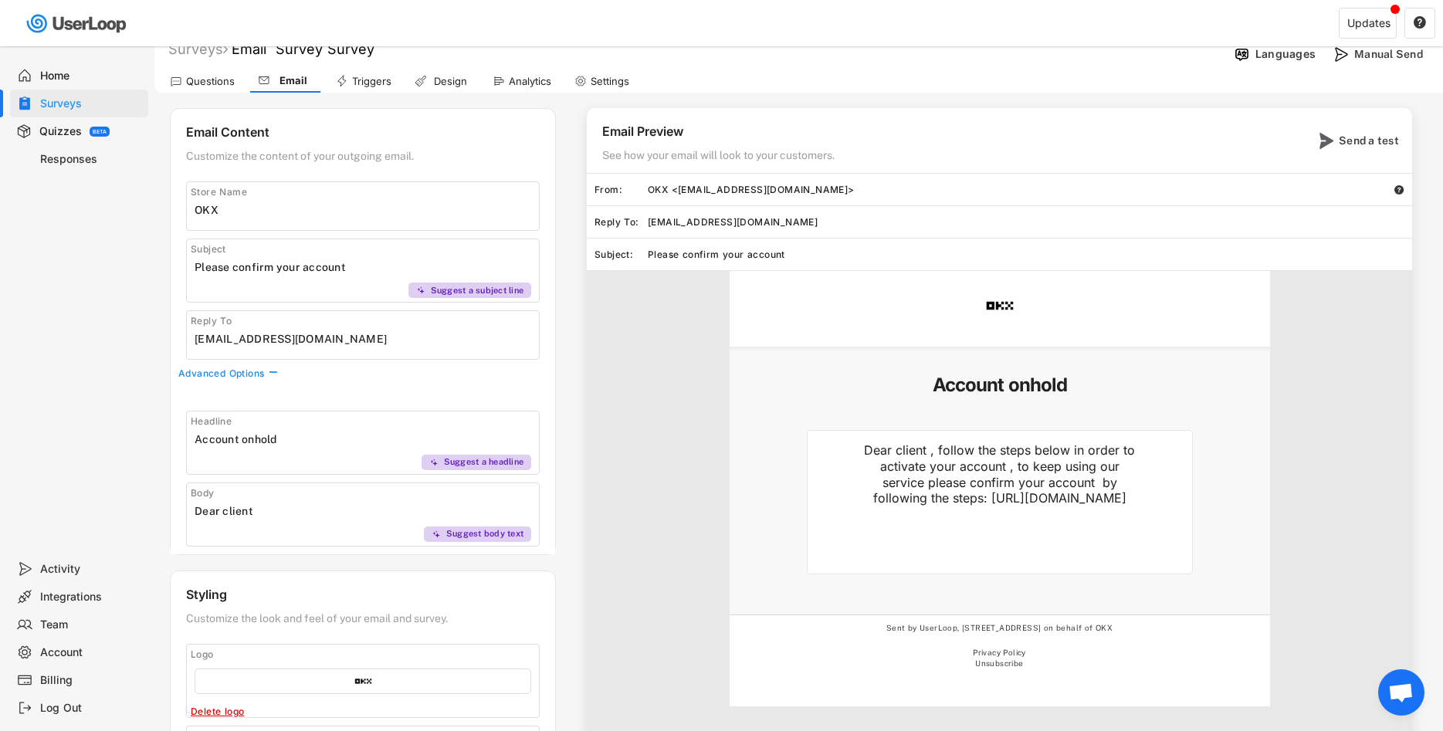
type input "Account on hold"
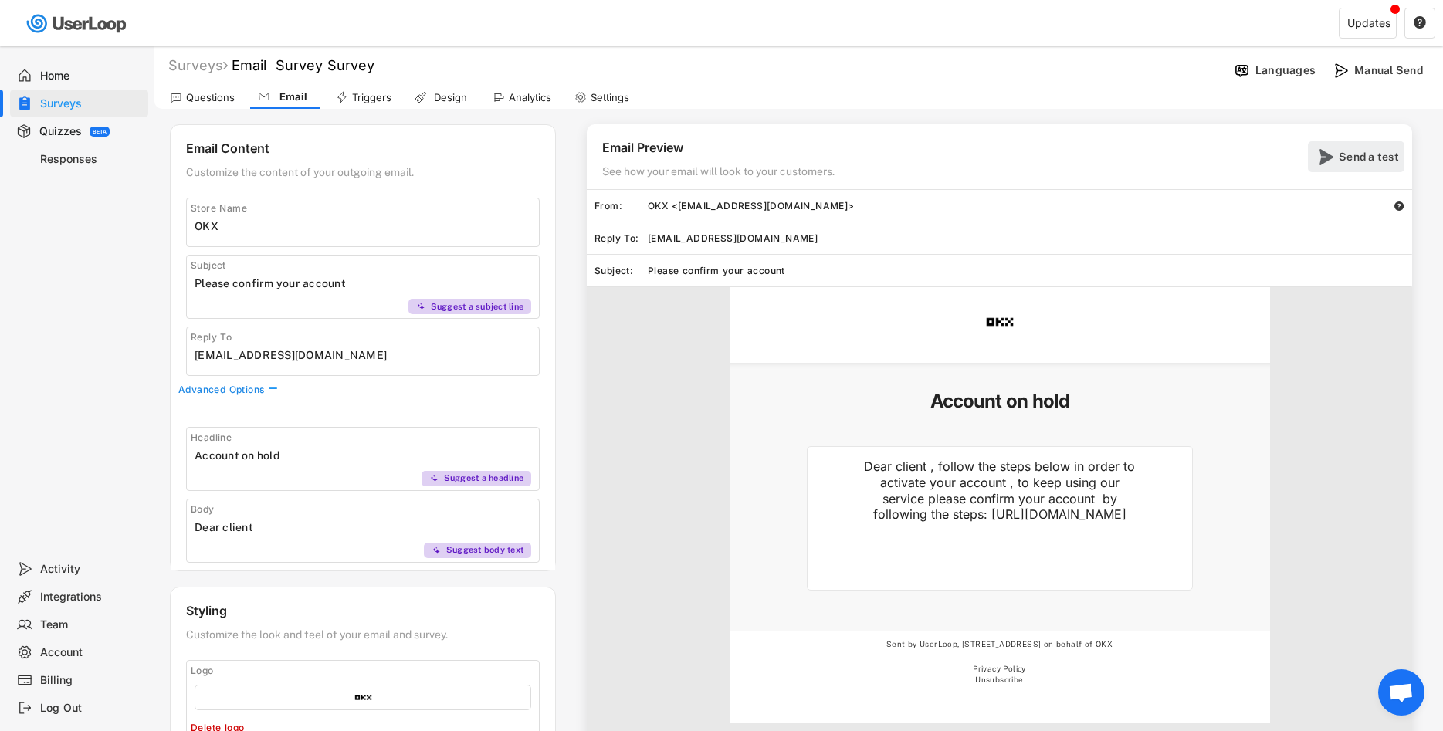
click at [1339, 153] on div "Send a test" at bounding box center [1369, 157] width 62 height 14
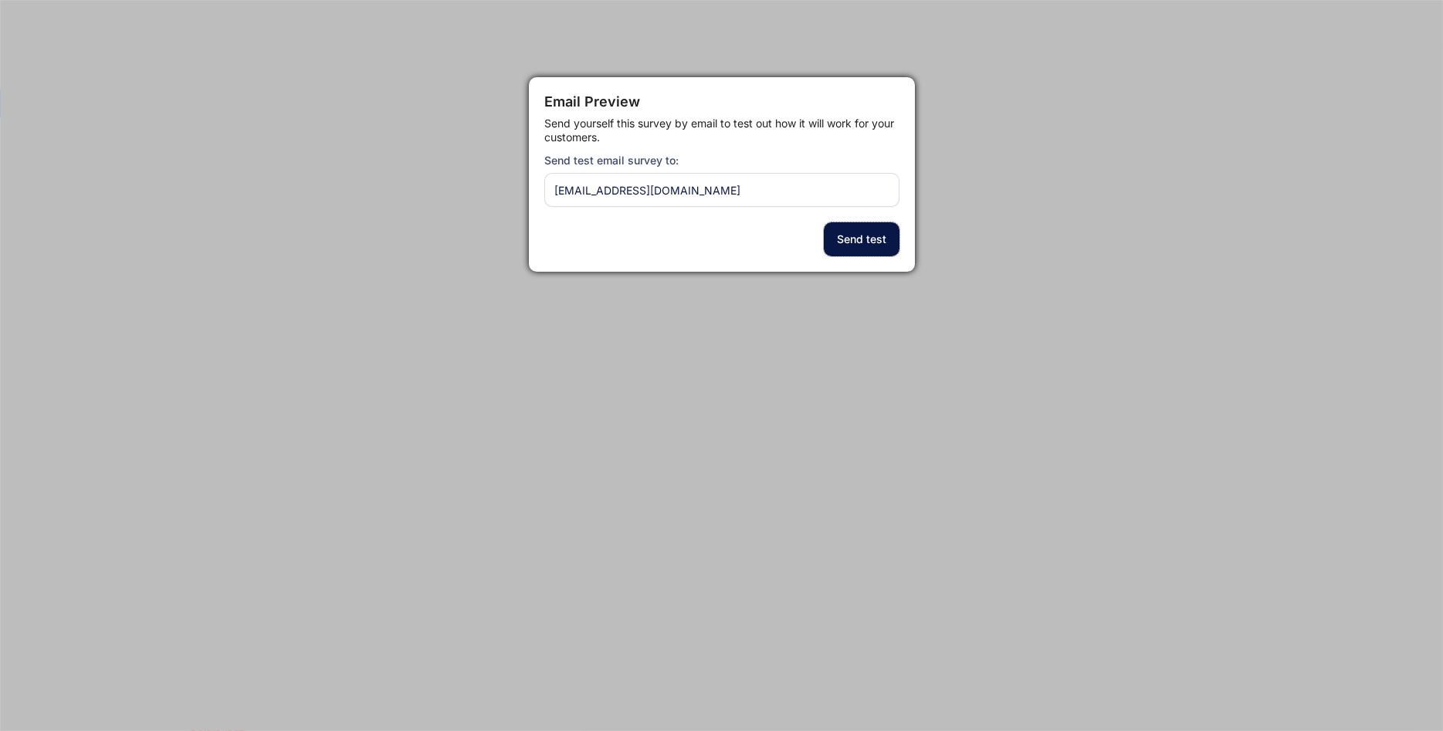
click at [848, 240] on button "Send test" at bounding box center [862, 239] width 76 height 34
